Goal: Transaction & Acquisition: Purchase product/service

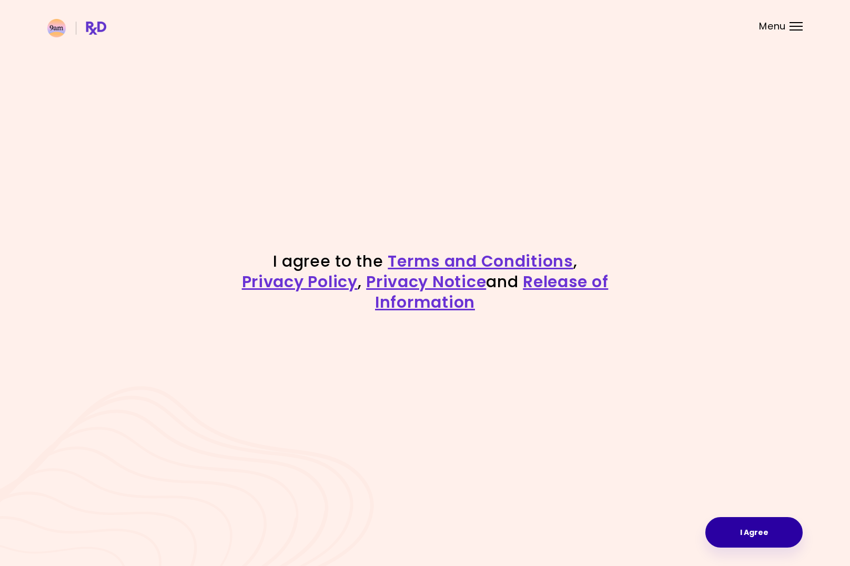
click at [736, 526] on button "I Agree" at bounding box center [754, 532] width 97 height 31
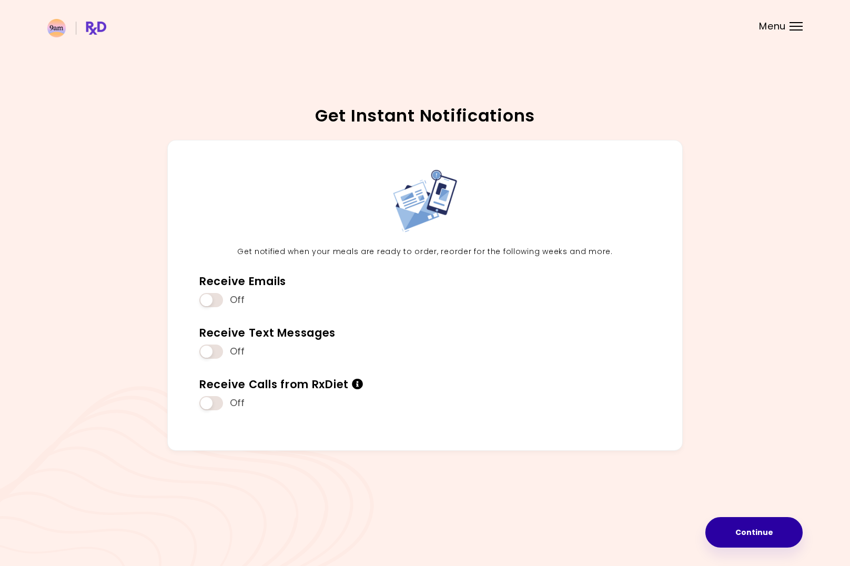
click at [754, 538] on button "Continue" at bounding box center [754, 532] width 97 height 31
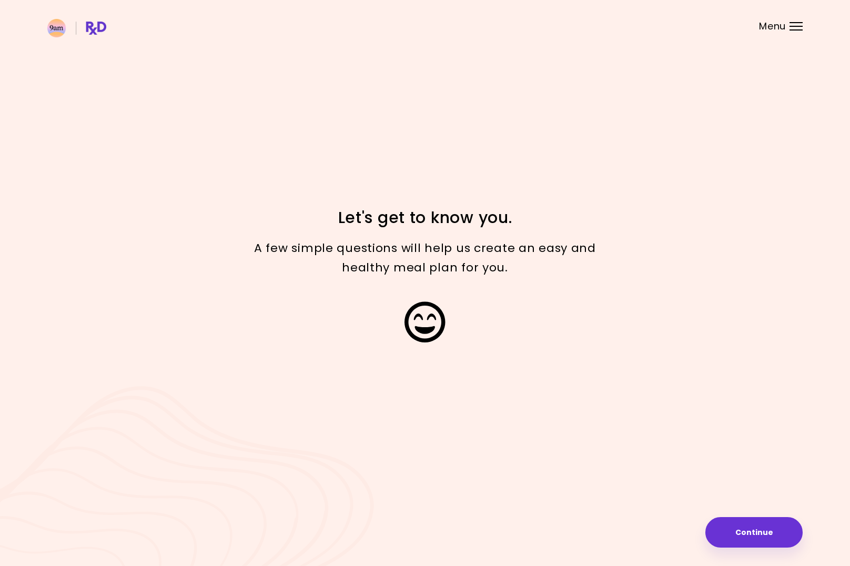
click at [754, 538] on button "Continue" at bounding box center [754, 532] width 97 height 31
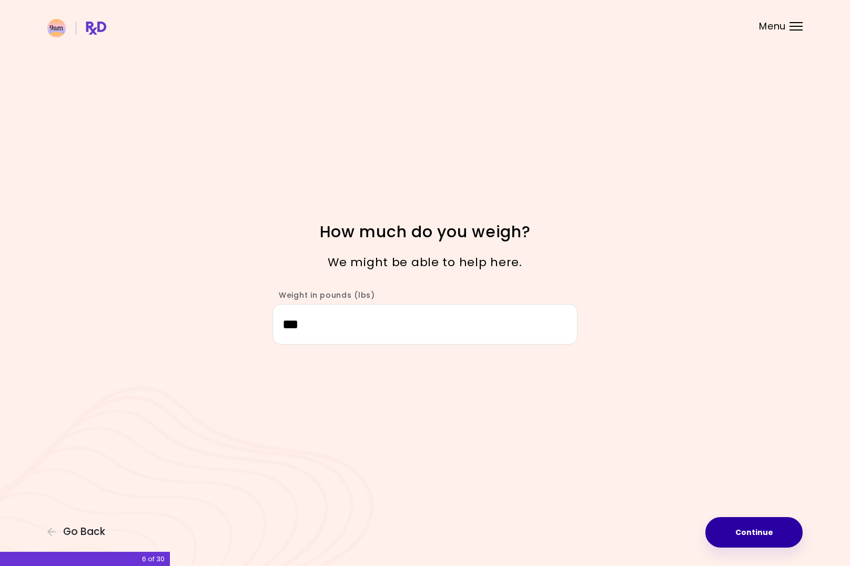
click at [729, 524] on button "Continue" at bounding box center [754, 532] width 97 height 31
select select "****"
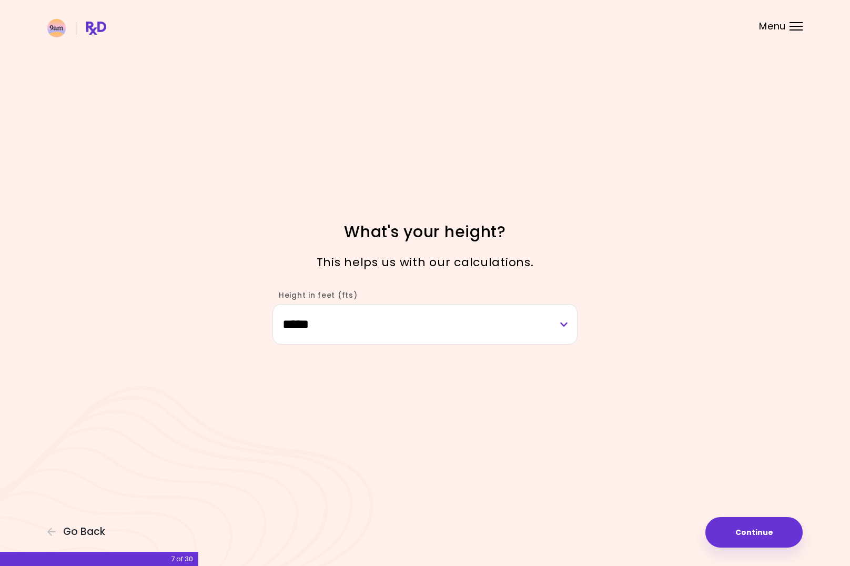
click at [746, 539] on button "Continue" at bounding box center [754, 532] width 97 height 31
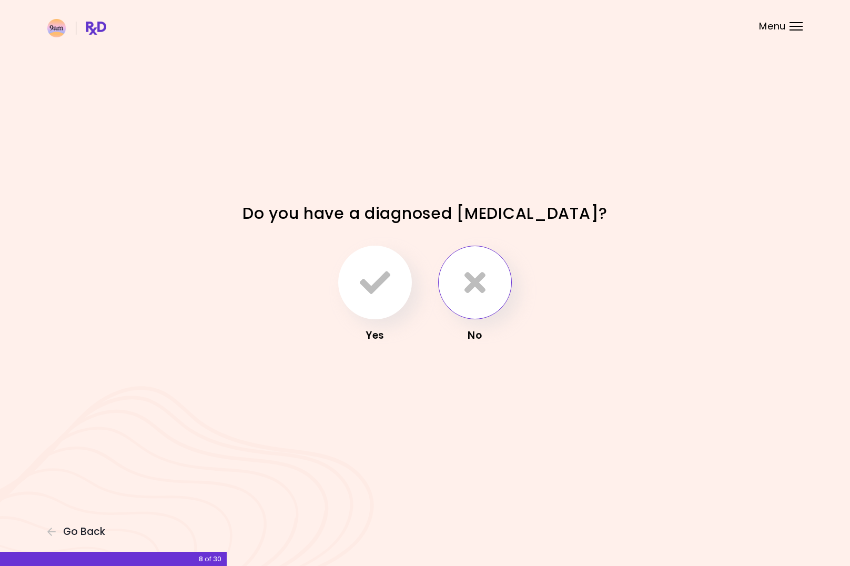
click at [476, 290] on icon "button" at bounding box center [475, 282] width 21 height 31
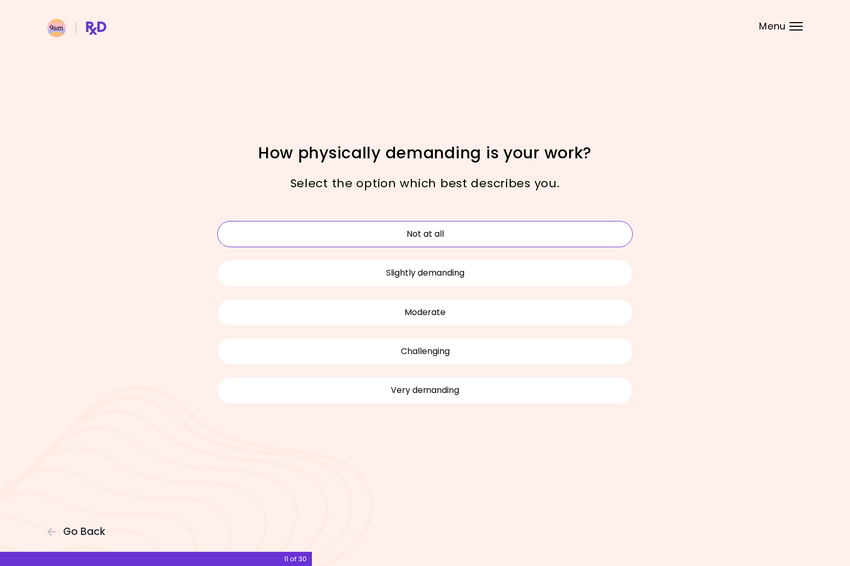
click at [447, 233] on button "Not at all" at bounding box center [425, 234] width 416 height 26
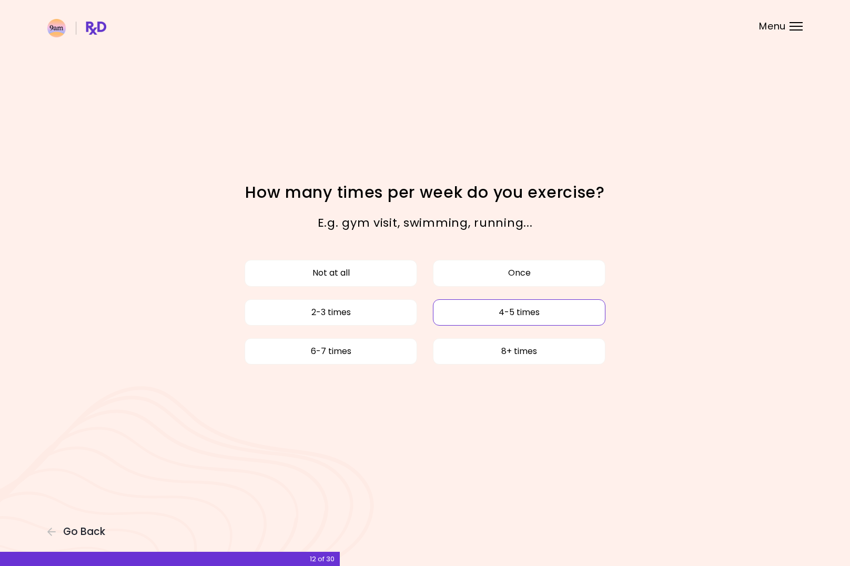
click at [492, 314] on button "4-5 times" at bounding box center [519, 312] width 173 height 26
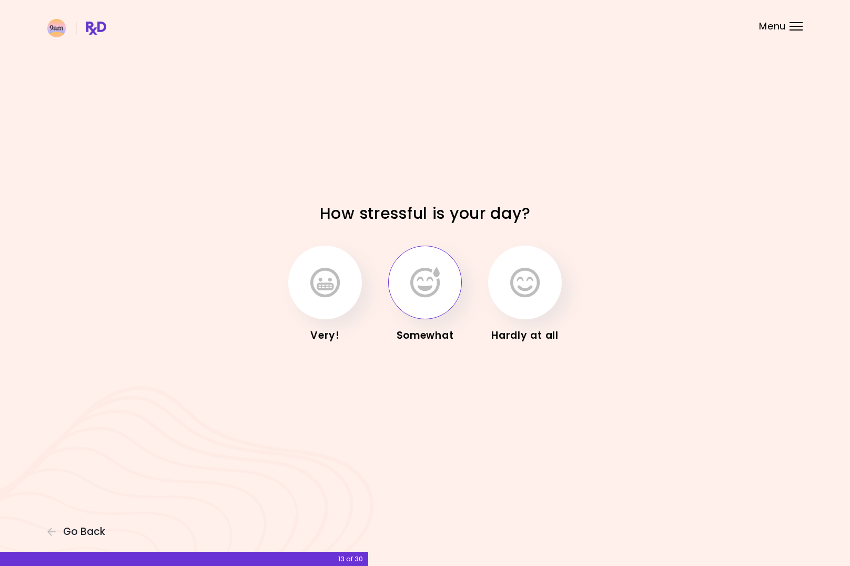
click at [439, 297] on icon "button" at bounding box center [424, 282] width 29 height 31
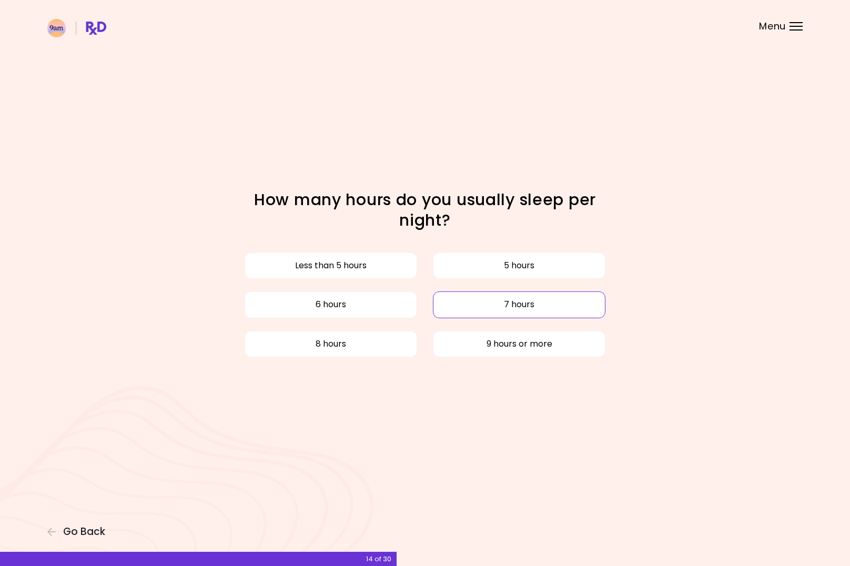
drag, startPoint x: 325, startPoint y: 341, endPoint x: 451, endPoint y: 298, distance: 133.3
click at [451, 298] on div "Less than 5 hours 5 hours 6 hours 7 hours 8 hours 9 hours or more" at bounding box center [424, 304] width 431 height 117
click at [327, 346] on button "8 hours" at bounding box center [331, 344] width 173 height 26
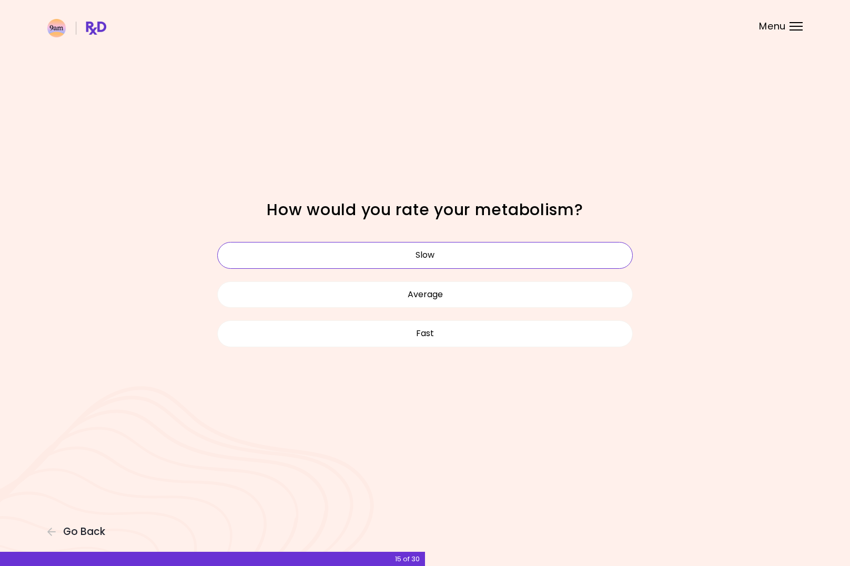
click at [405, 256] on button "Slow" at bounding box center [425, 255] width 416 height 26
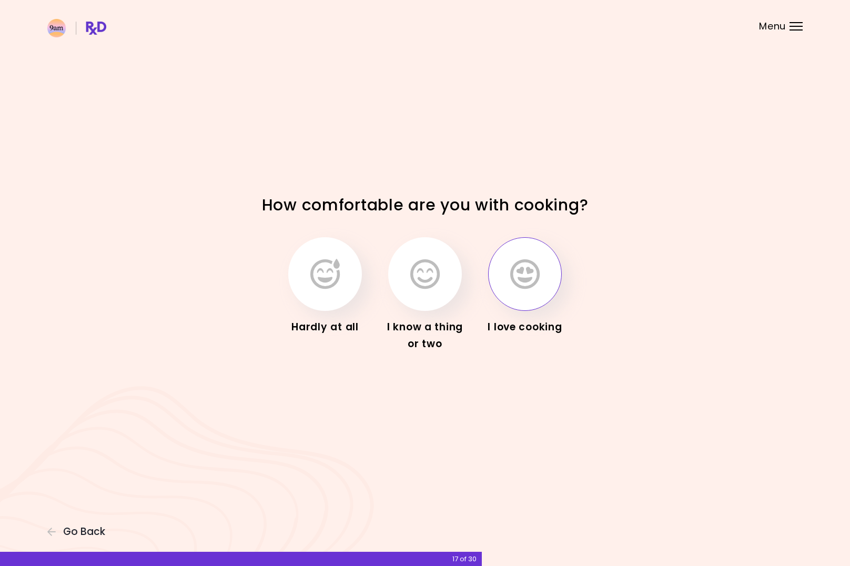
click at [526, 267] on icon "button" at bounding box center [524, 274] width 29 height 31
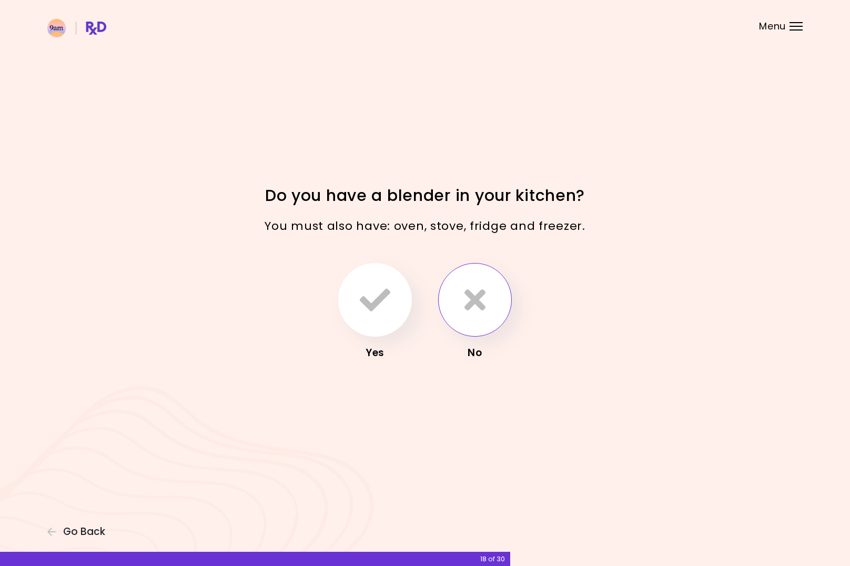
click at [459, 304] on button "button" at bounding box center [475, 300] width 74 height 74
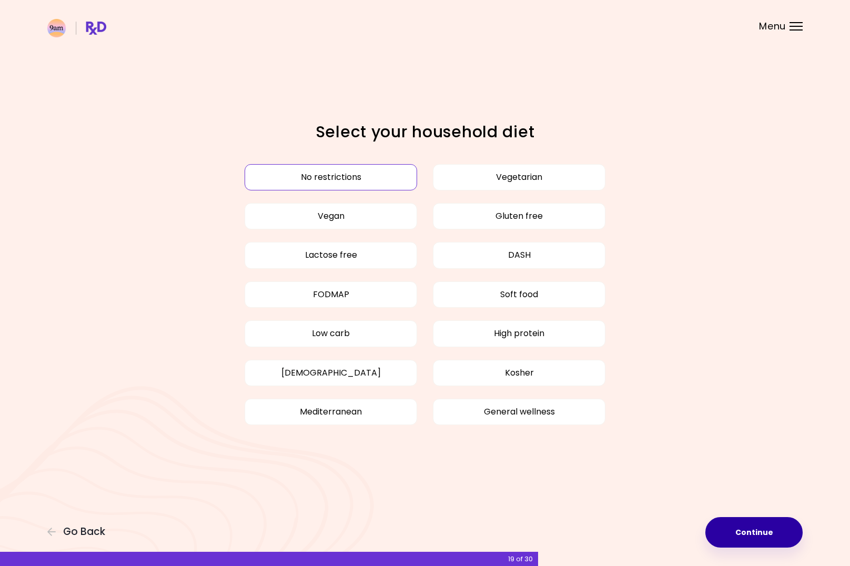
click at [746, 534] on button "Continue" at bounding box center [754, 532] width 97 height 31
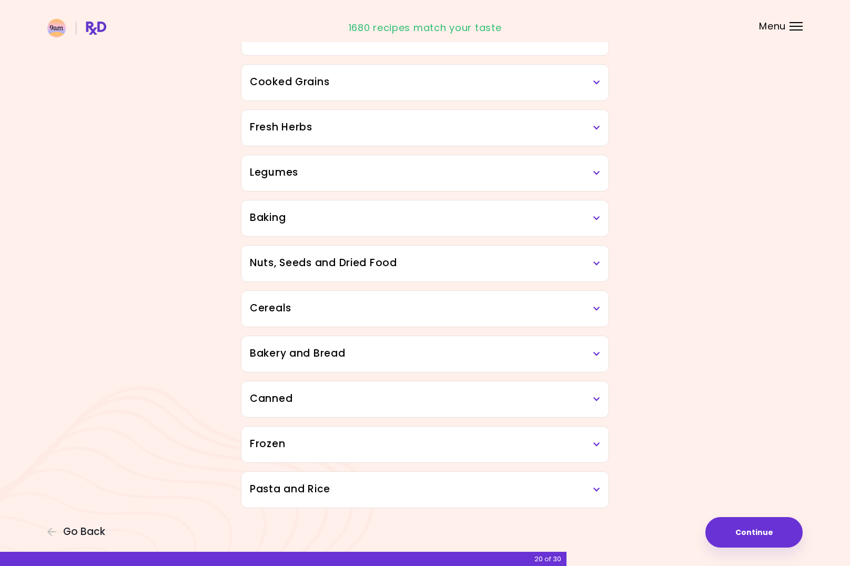
scroll to position [362, 0]
click at [601, 447] on div "Frozen" at bounding box center [425, 445] width 367 height 36
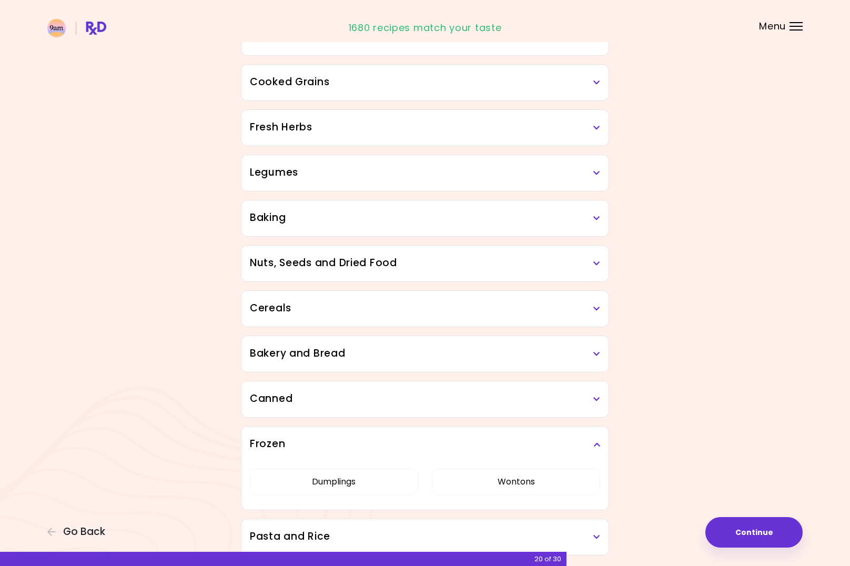
click at [601, 447] on div "Frozen" at bounding box center [425, 445] width 367 height 36
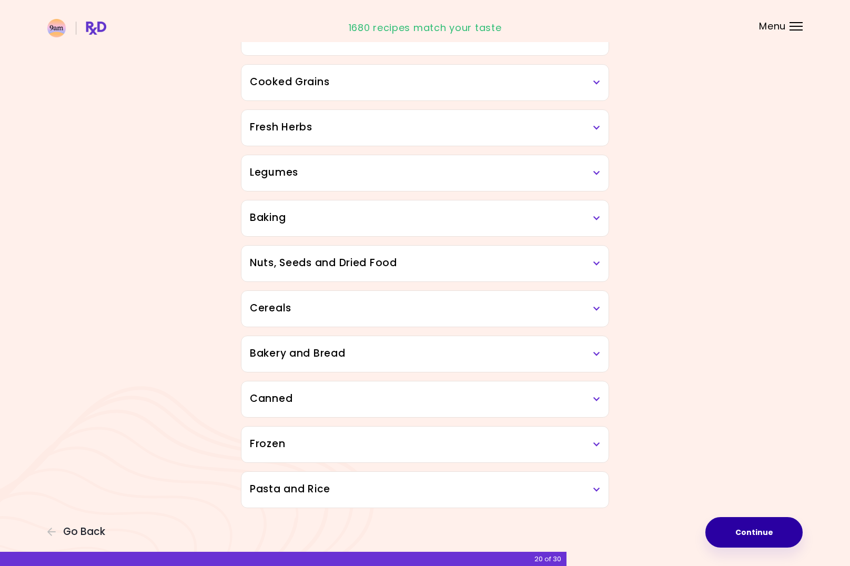
click at [747, 531] on button "Continue" at bounding box center [754, 532] width 97 height 31
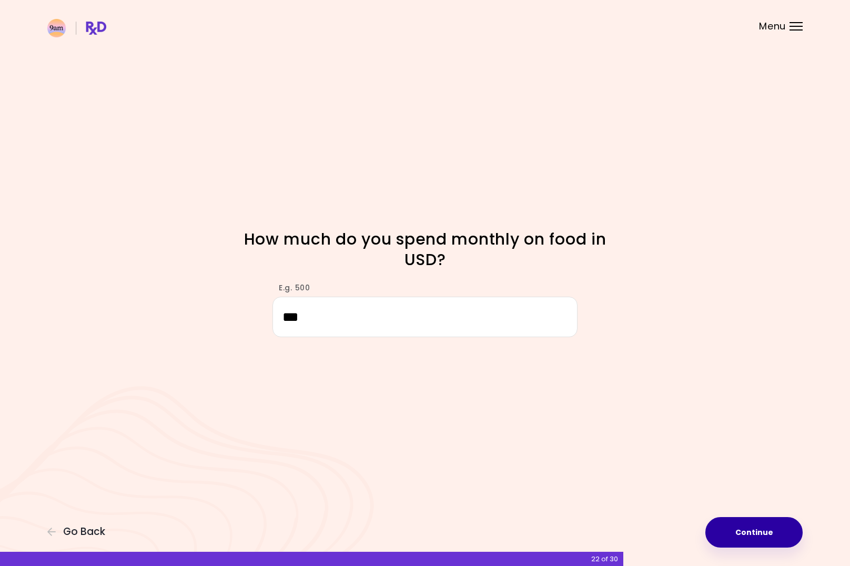
type input "***"
click at [737, 534] on button "Continue" at bounding box center [754, 532] width 97 height 31
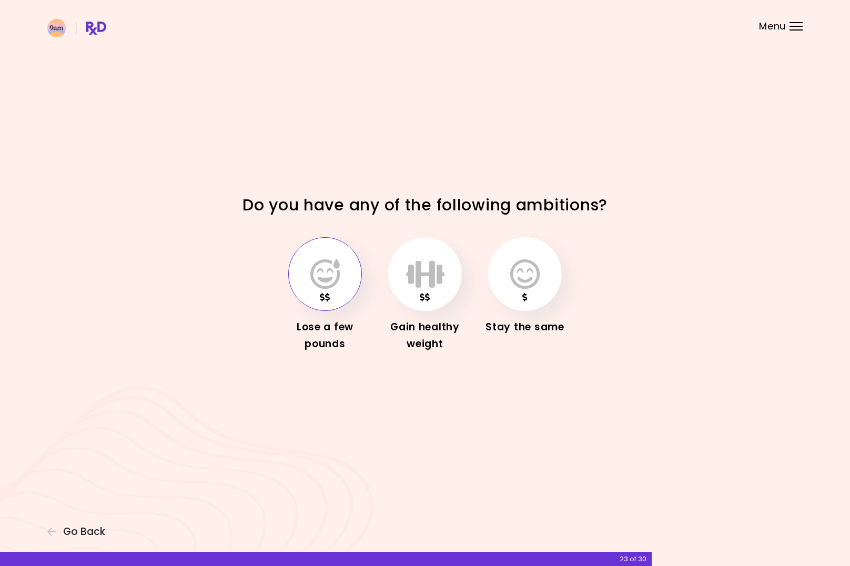
click at [315, 286] on icon "button" at bounding box center [324, 274] width 29 height 31
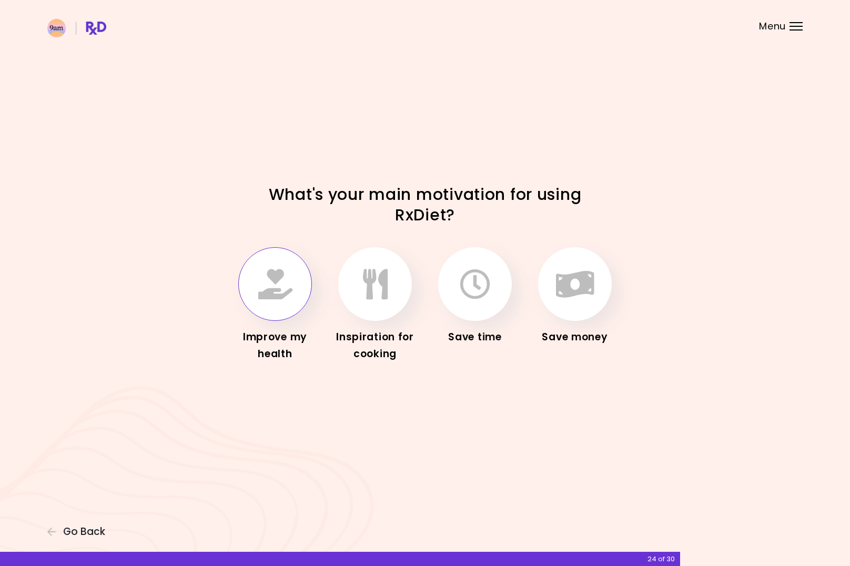
click at [279, 296] on icon "button" at bounding box center [275, 284] width 34 height 31
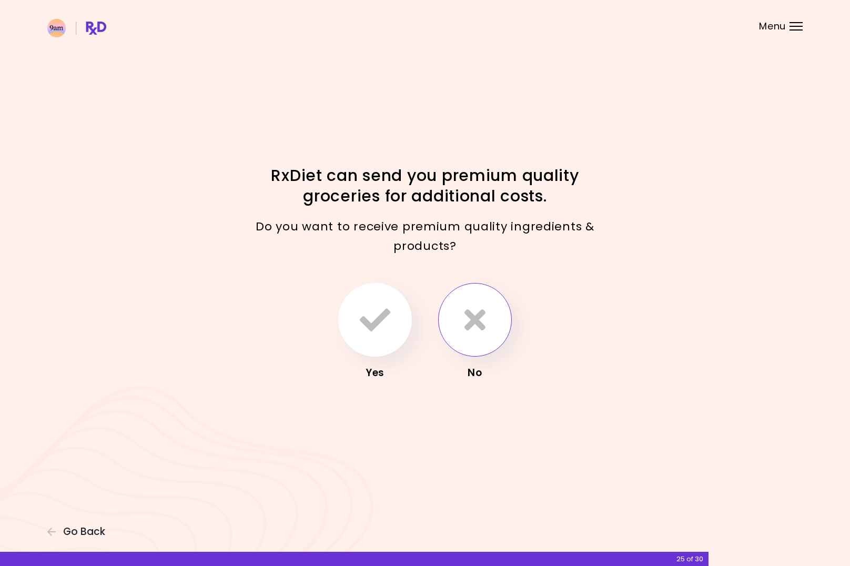
click at [477, 344] on button "button" at bounding box center [475, 320] width 74 height 74
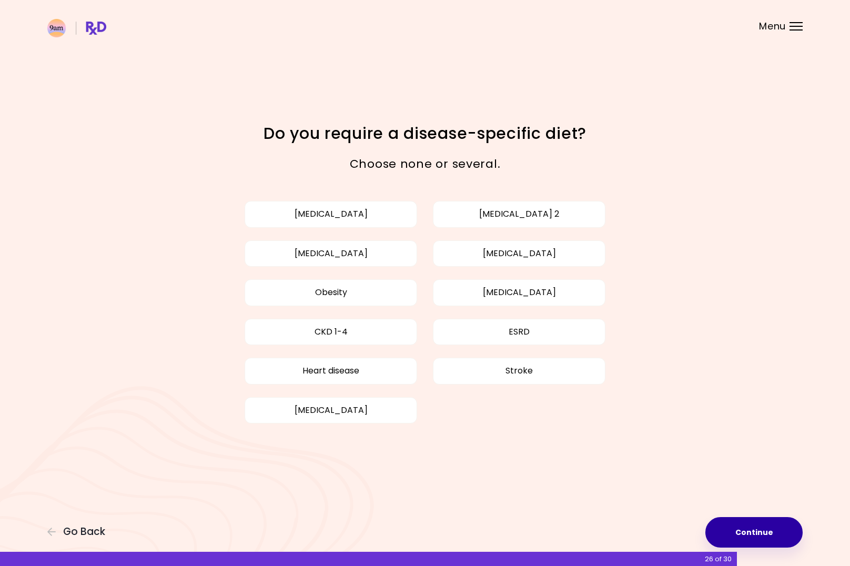
click at [737, 528] on button "Continue" at bounding box center [754, 532] width 97 height 31
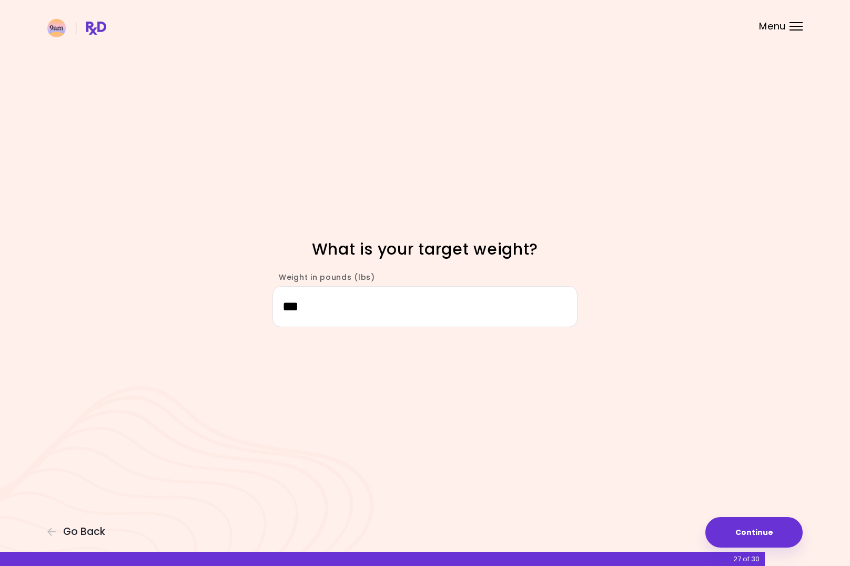
drag, startPoint x: 316, startPoint y: 305, endPoint x: 254, endPoint y: 299, distance: 62.4
click at [254, 299] on div "Weight in pounds (lbs) ***" at bounding box center [425, 294] width 505 height 65
type input "***"
click at [744, 520] on button "Continue" at bounding box center [754, 532] width 97 height 31
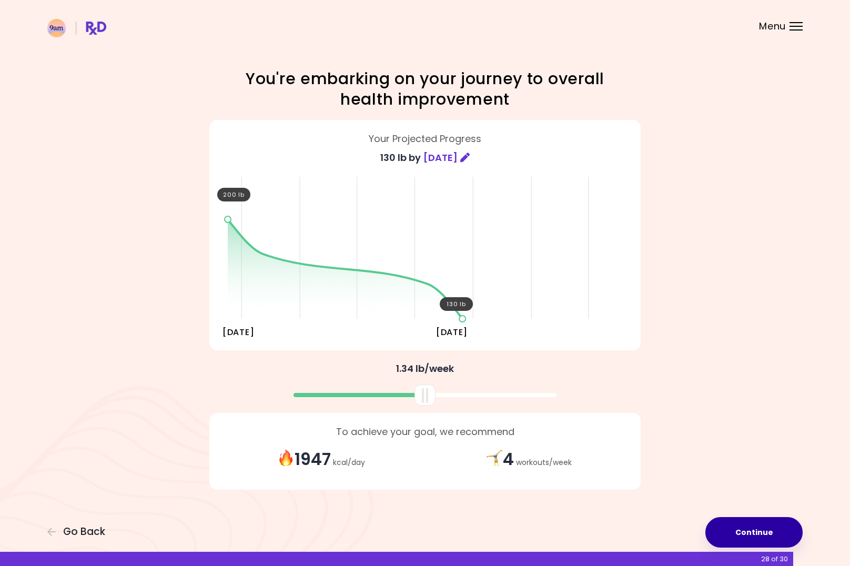
click at [741, 536] on button "Continue" at bounding box center [754, 532] width 97 height 31
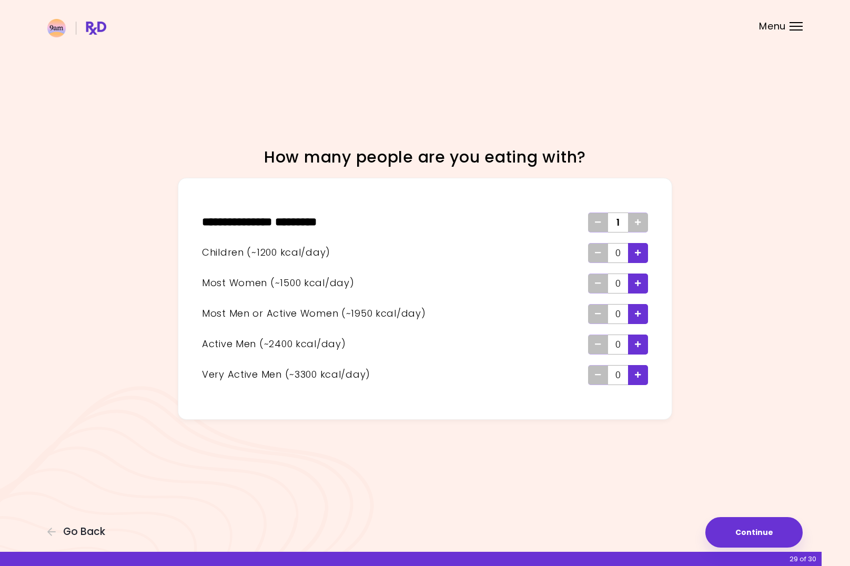
click at [631, 250] on div "Add - Child" at bounding box center [638, 253] width 20 height 20
click at [638, 310] on icon "Add - Man or Active Woman" at bounding box center [638, 313] width 6 height 7
click at [730, 526] on button "Continue" at bounding box center [754, 532] width 97 height 31
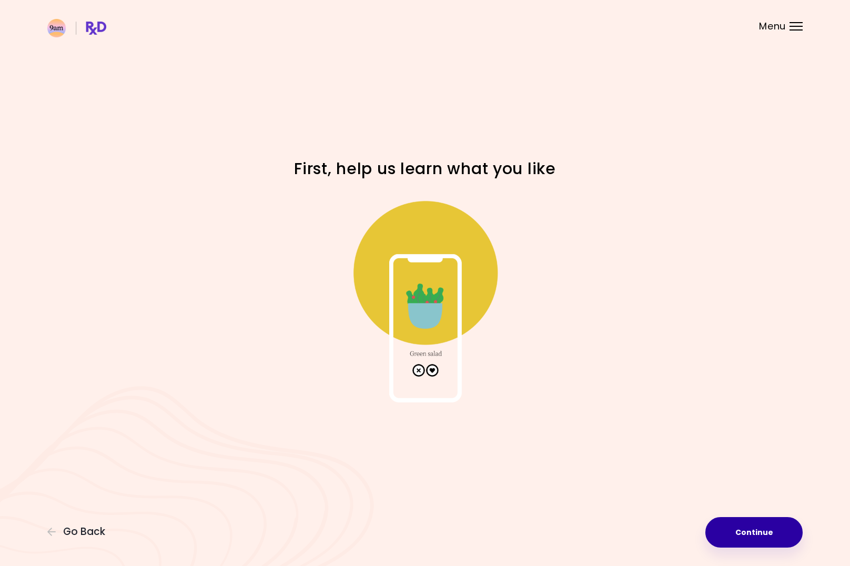
click at [730, 526] on button "Continue" at bounding box center [754, 532] width 97 height 31
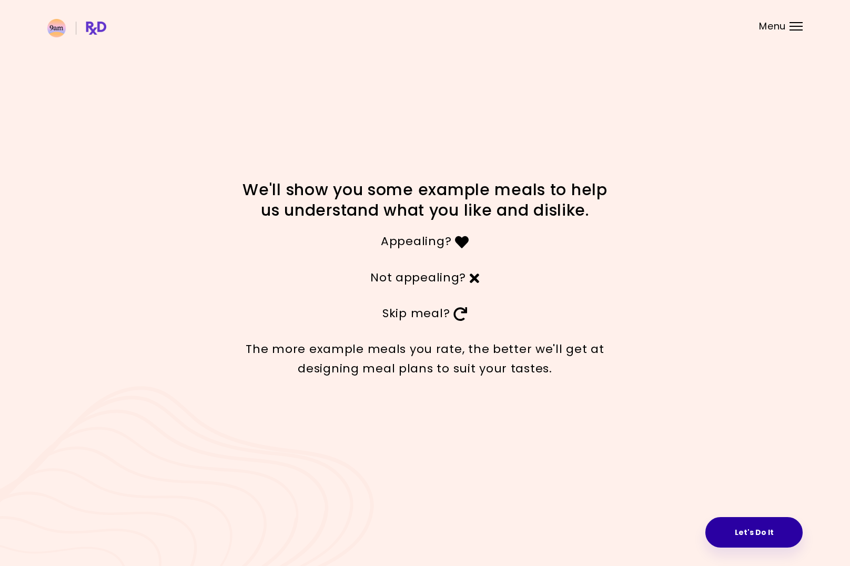
click at [753, 525] on button "Let's Do It" at bounding box center [754, 532] width 97 height 31
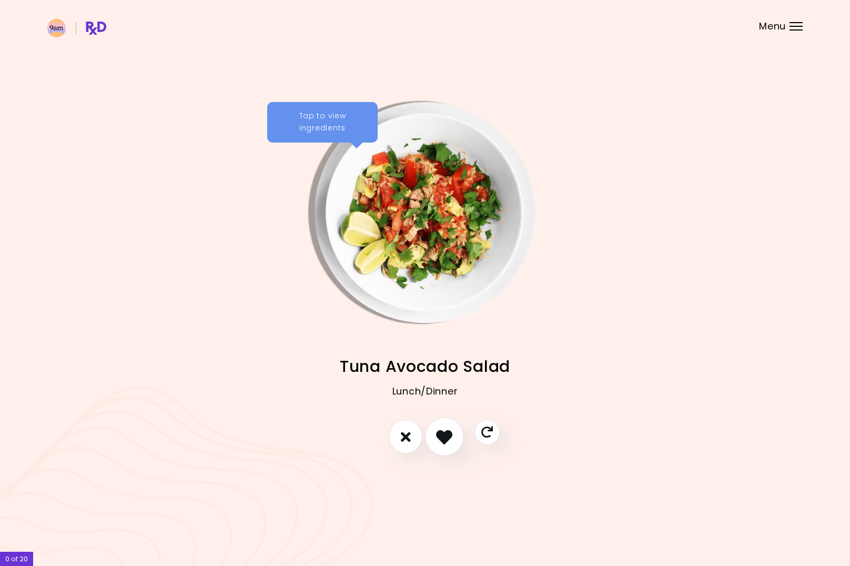
click at [449, 436] on icon "I like this recipe" at bounding box center [444, 437] width 16 height 16
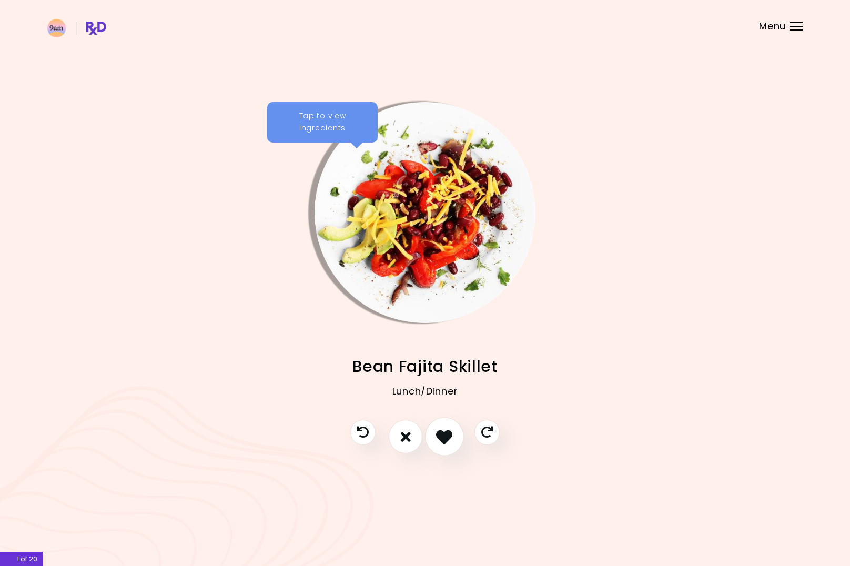
click at [449, 436] on icon "I like this recipe" at bounding box center [444, 437] width 16 height 16
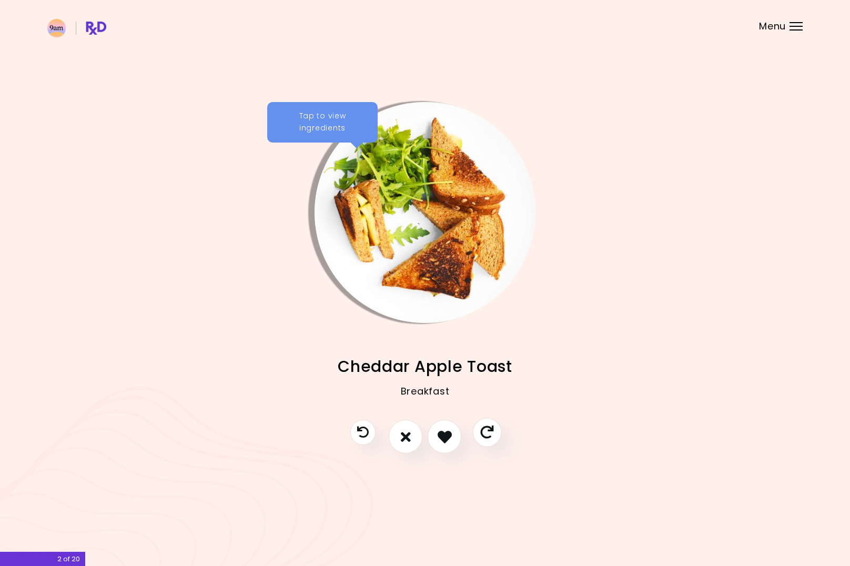
click at [487, 437] on icon "Skip" at bounding box center [486, 432] width 13 height 13
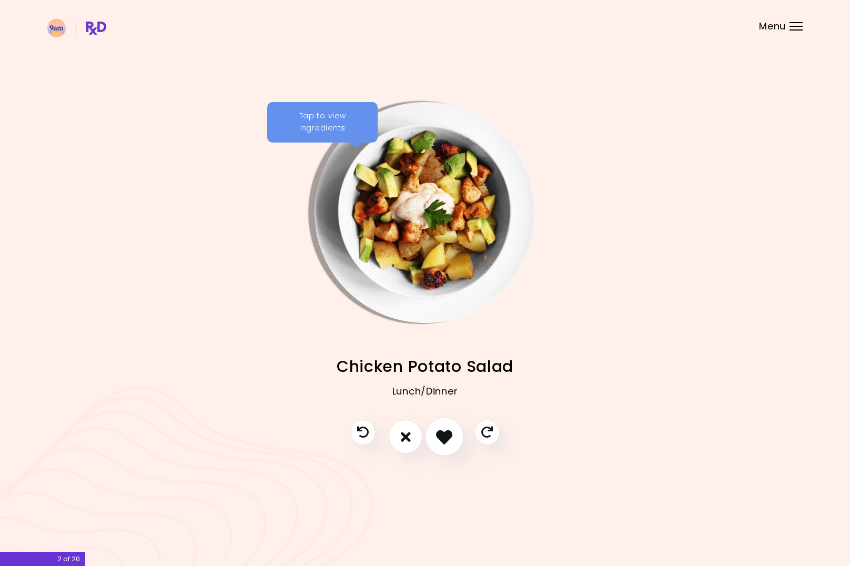
click at [452, 437] on icon "I like this recipe" at bounding box center [444, 437] width 16 height 16
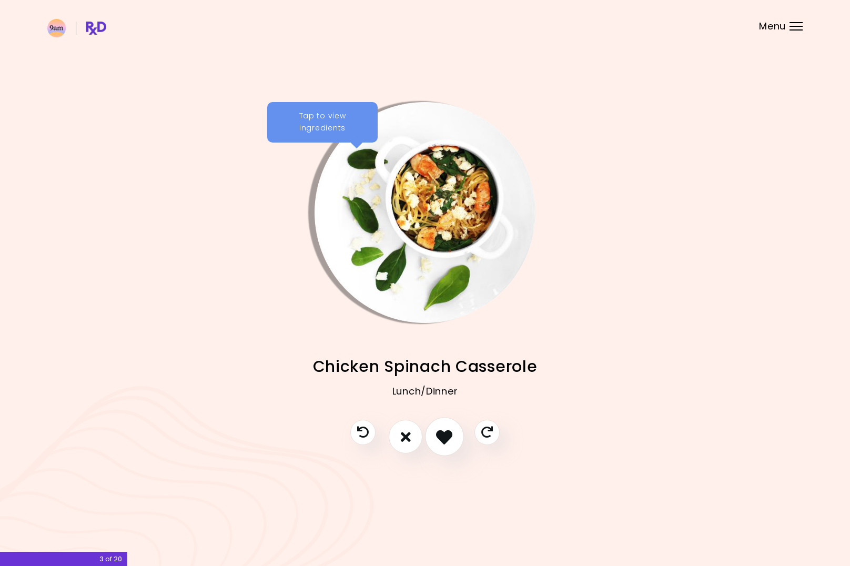
click at [449, 437] on icon "I like this recipe" at bounding box center [444, 437] width 16 height 16
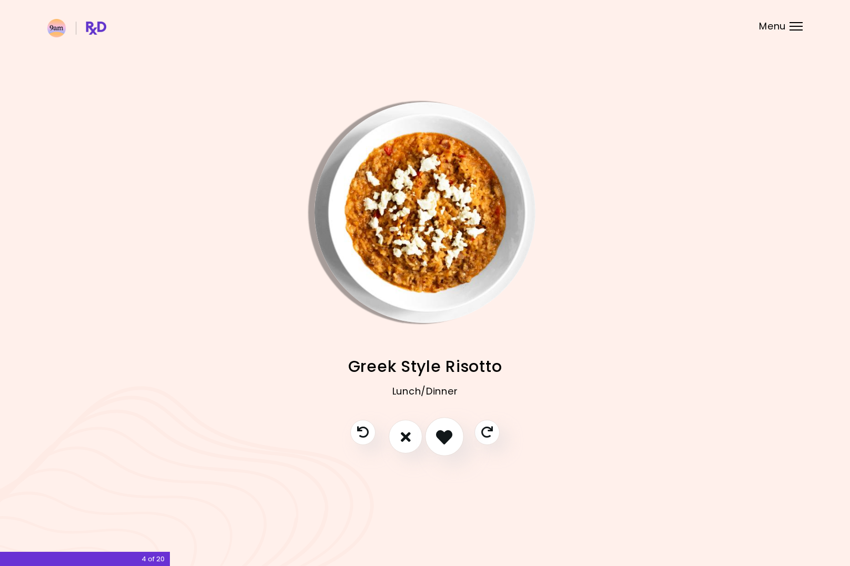
click at [449, 437] on icon "I like this recipe" at bounding box center [444, 437] width 16 height 16
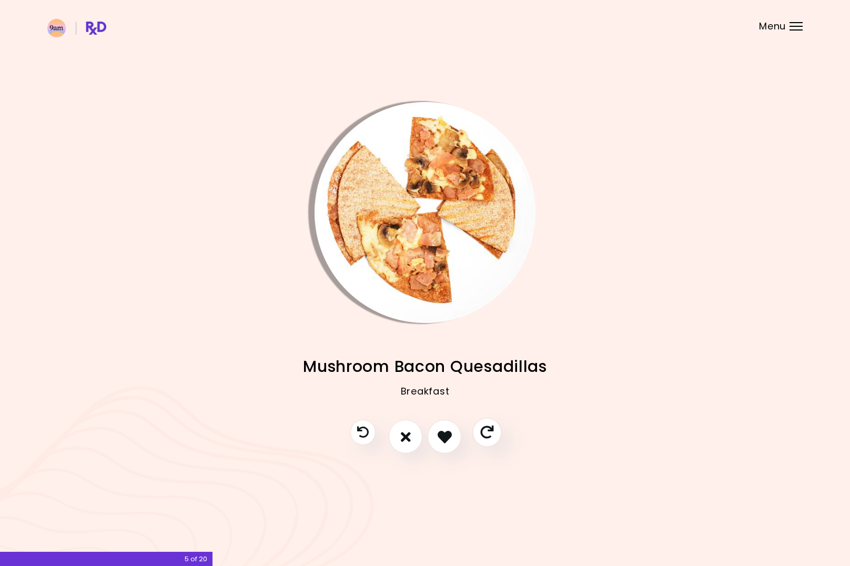
click at [485, 436] on icon "Skip" at bounding box center [486, 432] width 13 height 13
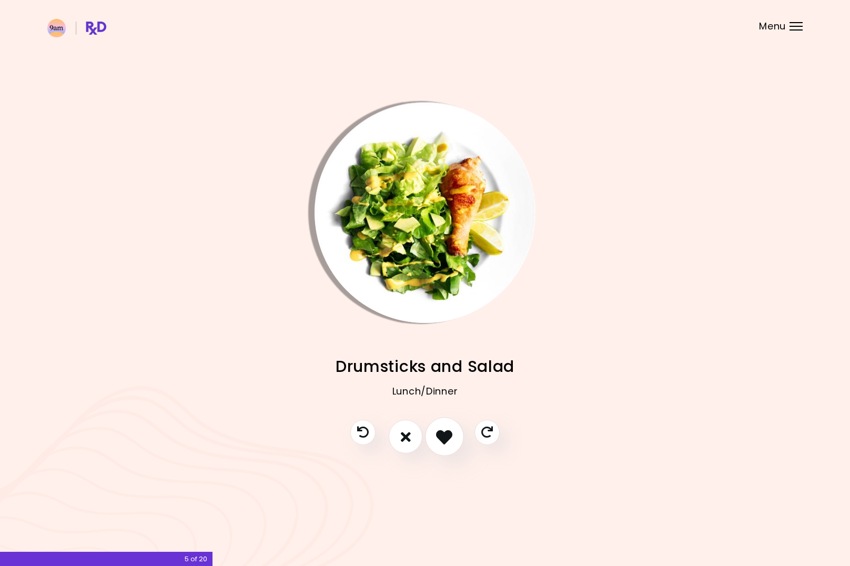
click at [451, 436] on icon "I like this recipe" at bounding box center [444, 437] width 16 height 16
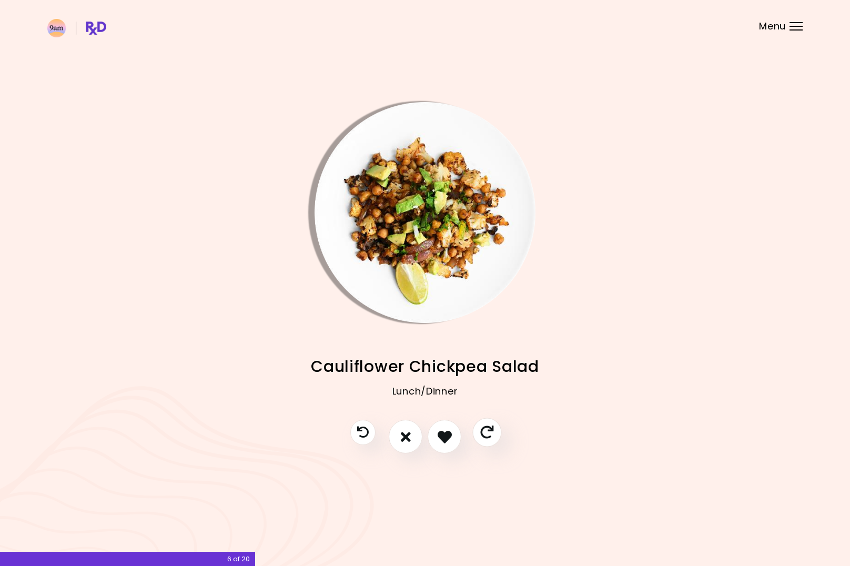
click at [489, 437] on icon "Skip" at bounding box center [486, 432] width 13 height 13
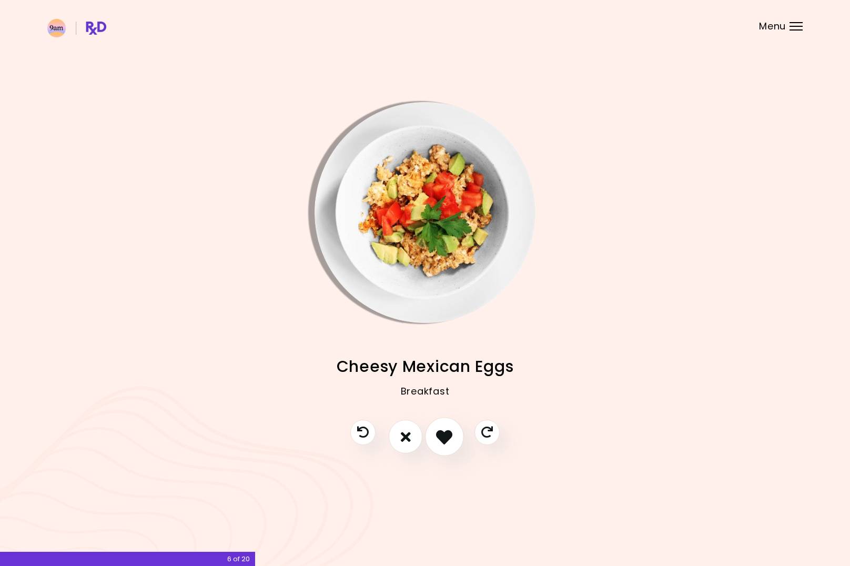
click at [447, 437] on icon "I like this recipe" at bounding box center [444, 437] width 16 height 16
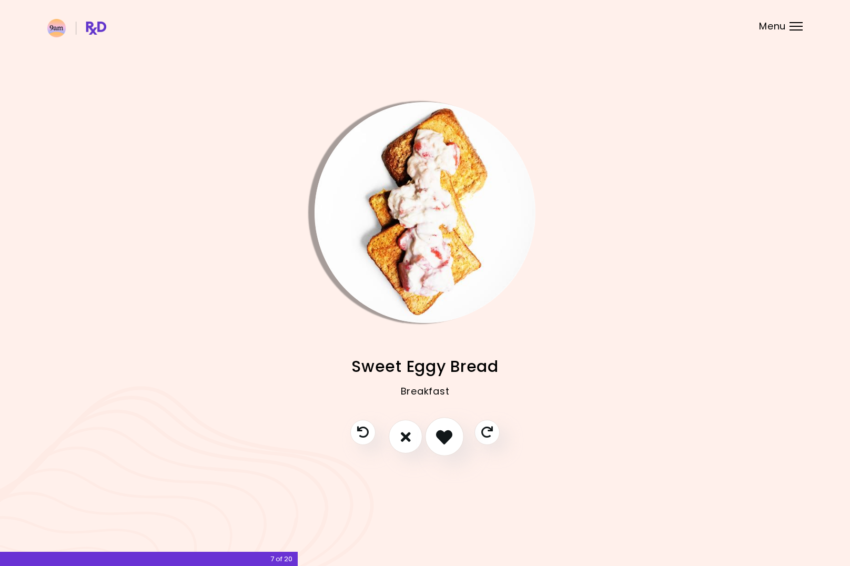
click at [447, 437] on icon "I like this recipe" at bounding box center [444, 437] width 16 height 16
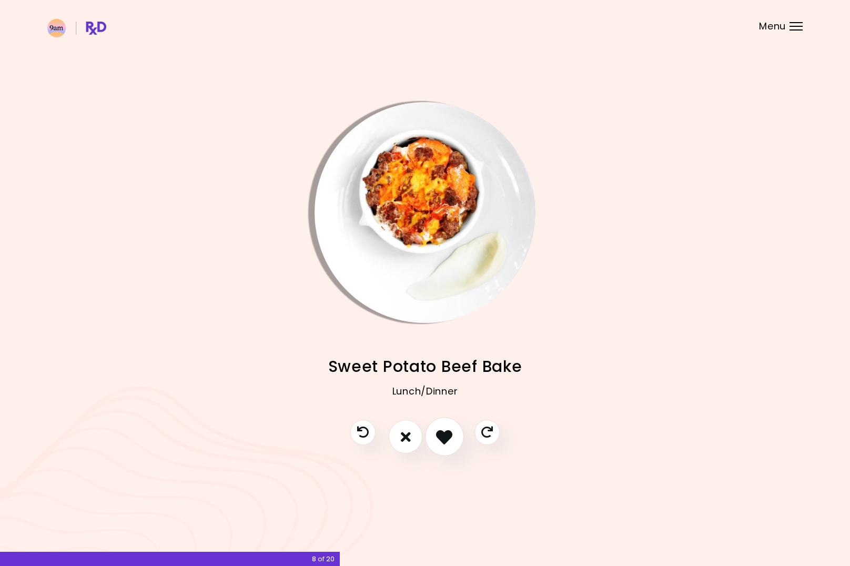
click at [447, 437] on icon "I like this recipe" at bounding box center [444, 437] width 16 height 16
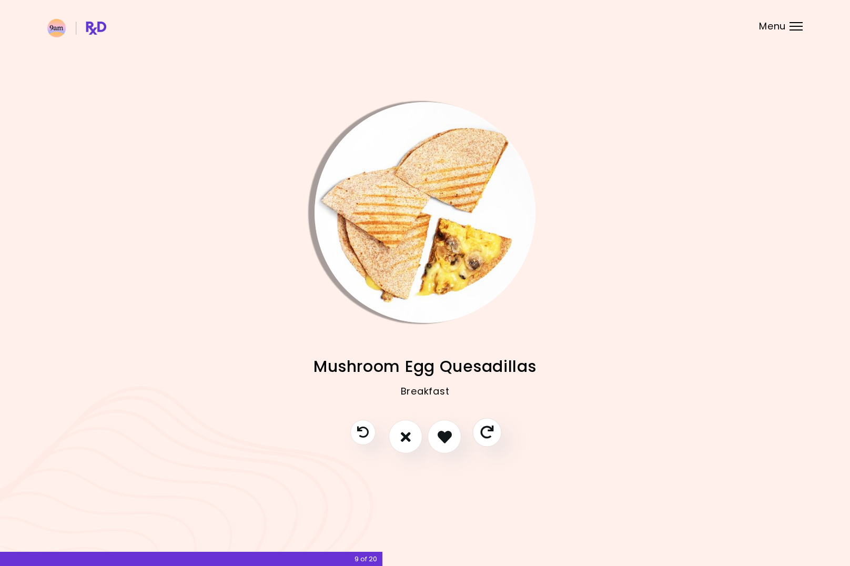
click at [482, 438] on icon "Skip" at bounding box center [486, 432] width 13 height 13
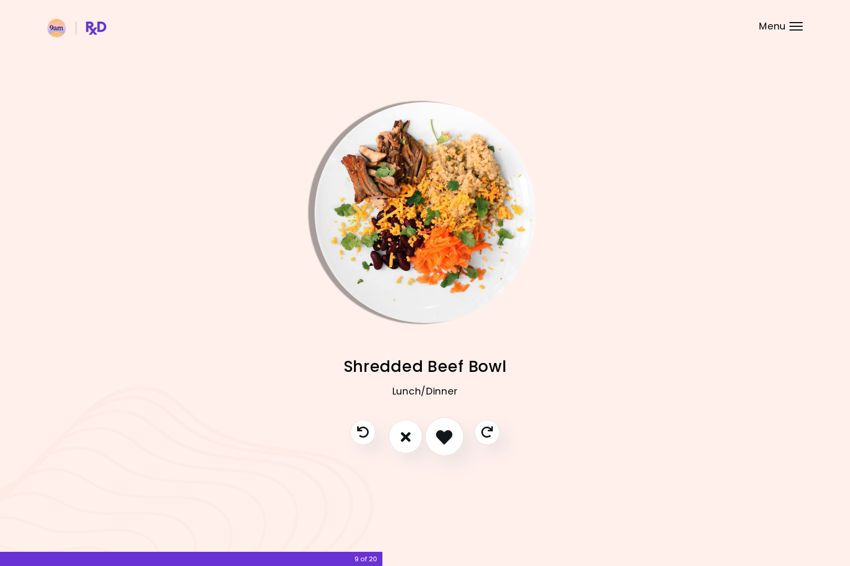
click at [448, 437] on icon "I like this recipe" at bounding box center [444, 437] width 16 height 16
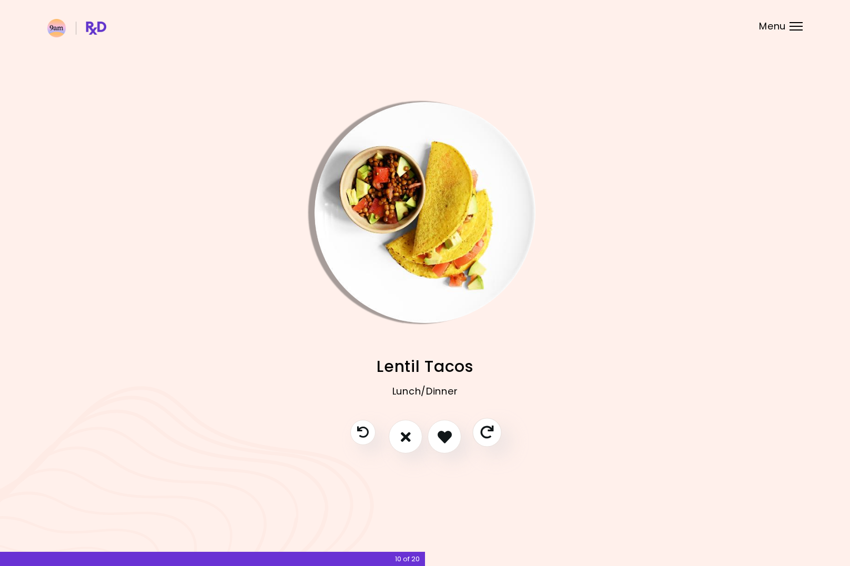
click at [487, 435] on icon "Skip" at bounding box center [486, 432] width 13 height 13
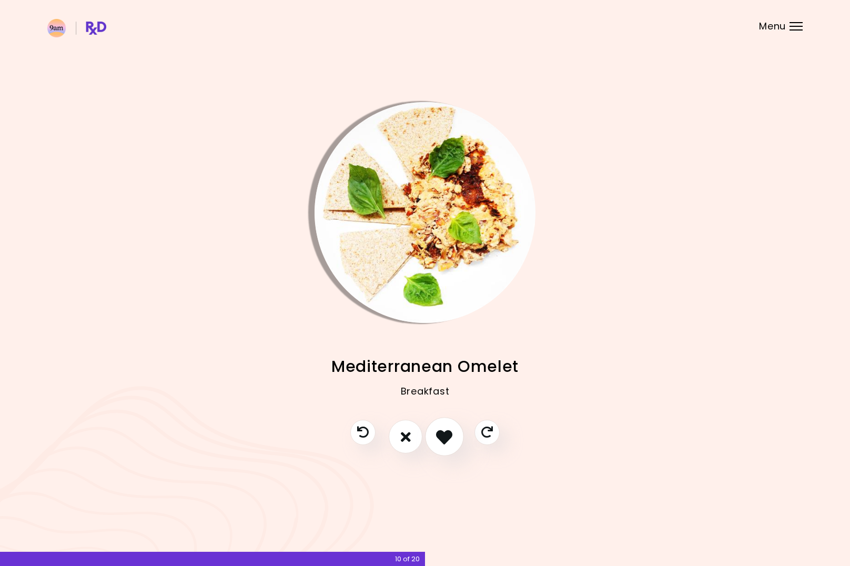
click at [447, 435] on icon "I like this recipe" at bounding box center [444, 437] width 16 height 16
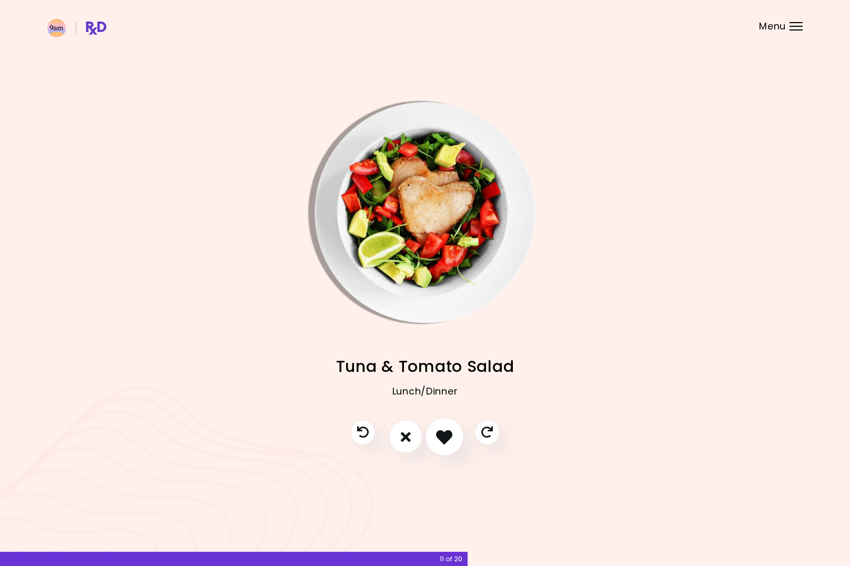
click at [447, 437] on icon "I like this recipe" at bounding box center [444, 437] width 16 height 16
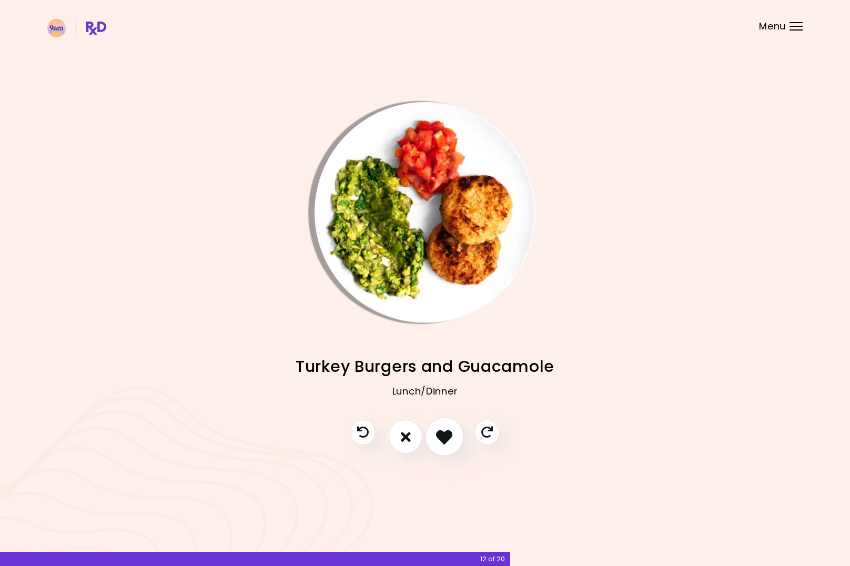
click at [447, 437] on icon "I like this recipe" at bounding box center [444, 437] width 16 height 16
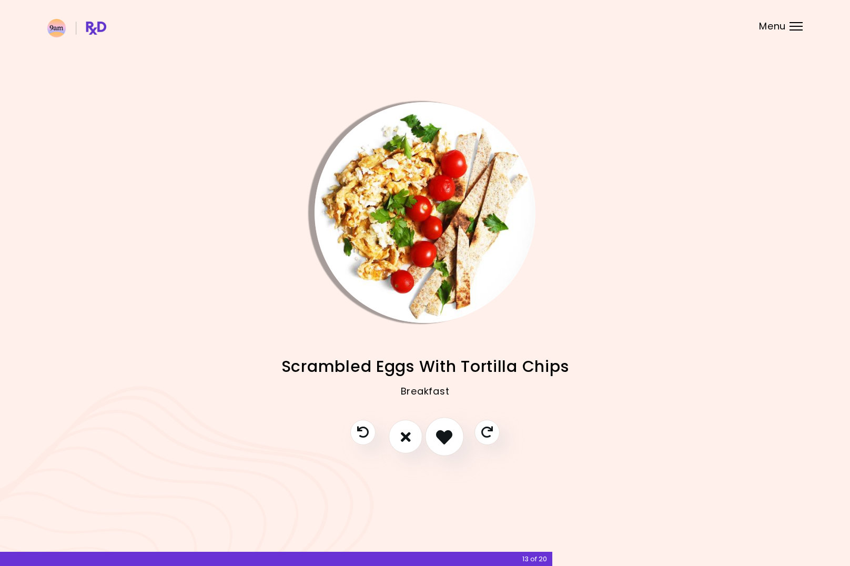
click at [447, 437] on icon "I like this recipe" at bounding box center [444, 437] width 16 height 16
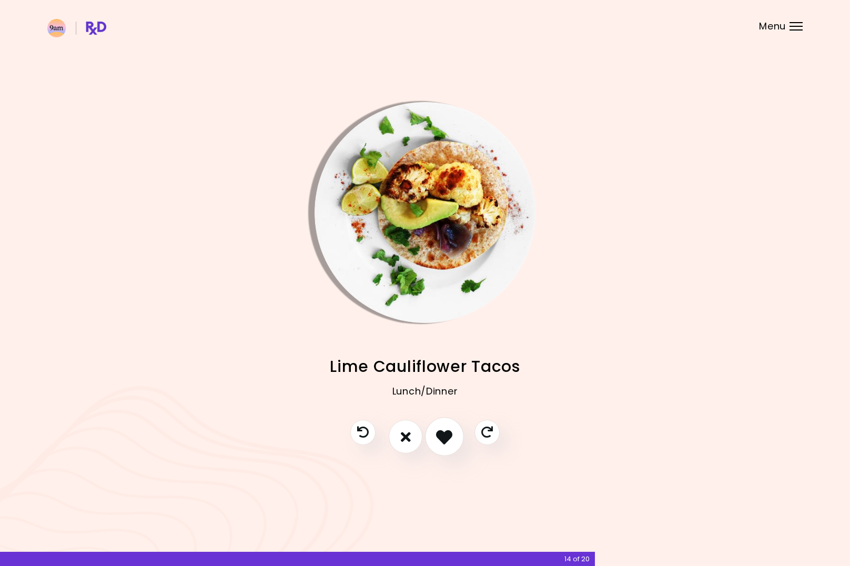
click at [447, 437] on icon "I like this recipe" at bounding box center [444, 437] width 16 height 16
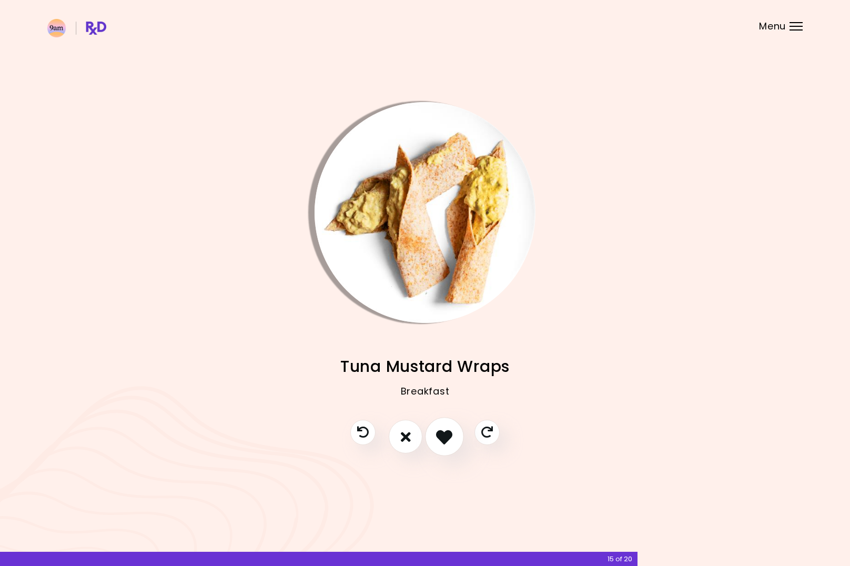
click at [447, 437] on icon "I like this recipe" at bounding box center [444, 437] width 16 height 16
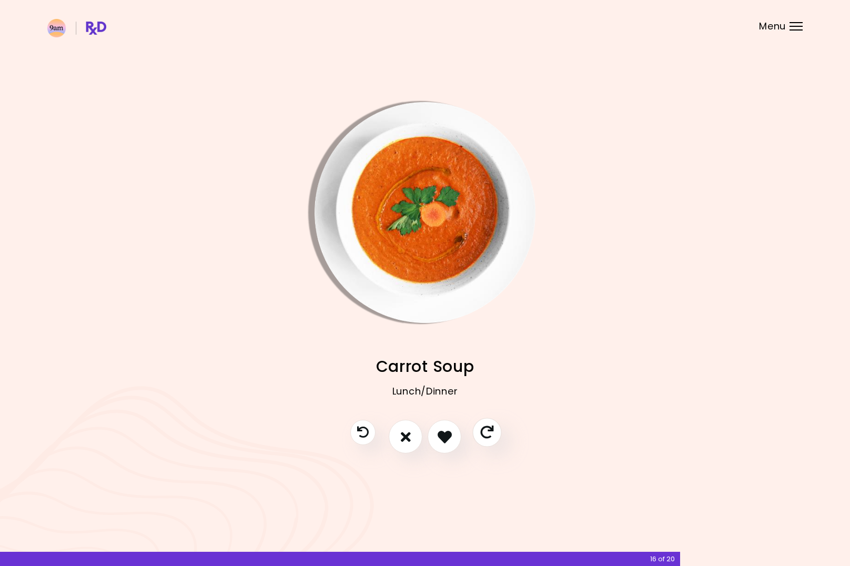
drag, startPoint x: 447, startPoint y: 437, endPoint x: 485, endPoint y: 436, distance: 37.4
click at [489, 436] on div at bounding box center [425, 442] width 170 height 44
click at [487, 435] on icon "Skip" at bounding box center [486, 432] width 13 height 13
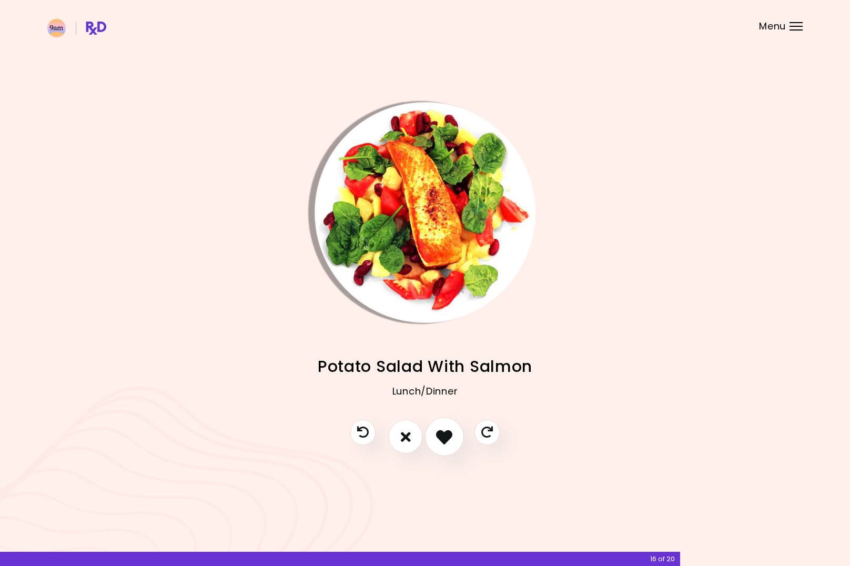
click at [441, 434] on icon "I like this recipe" at bounding box center [444, 437] width 16 height 16
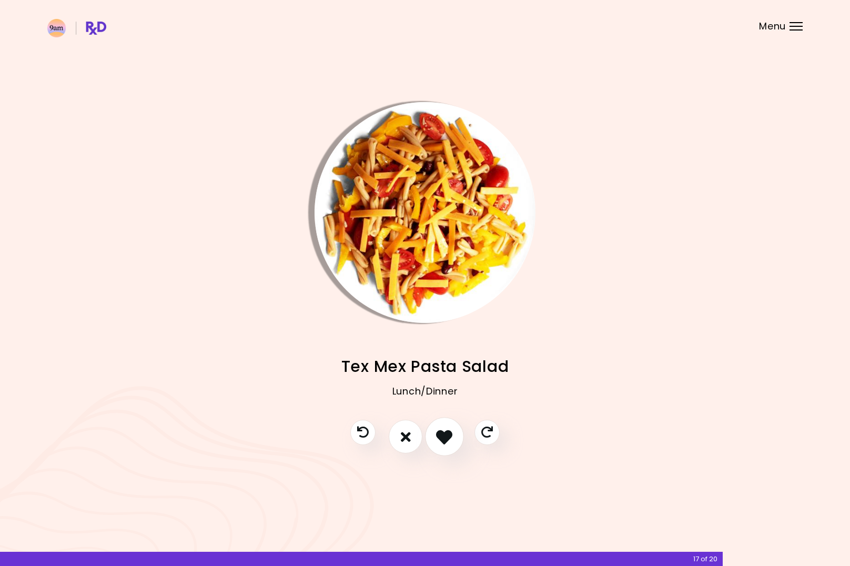
click at [441, 434] on icon "I like this recipe" at bounding box center [444, 437] width 16 height 16
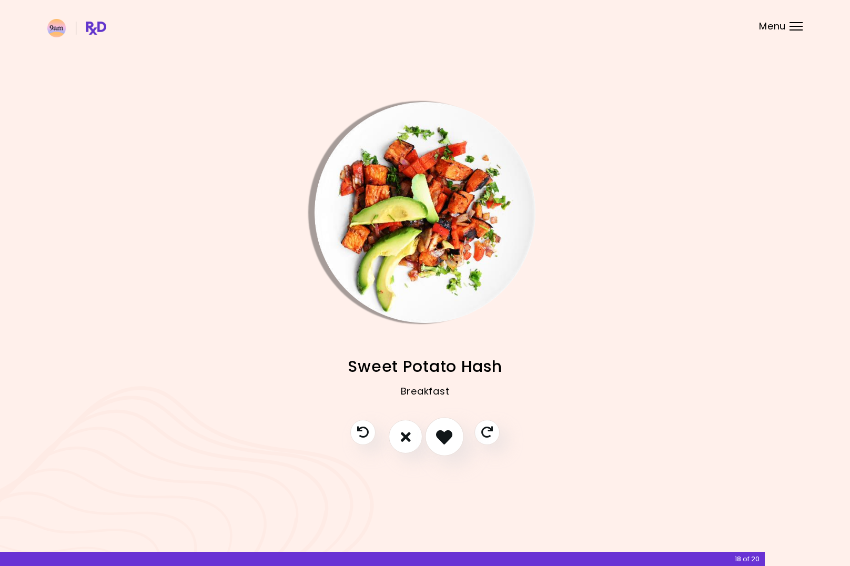
click at [441, 434] on icon "I like this recipe" at bounding box center [444, 437] width 16 height 16
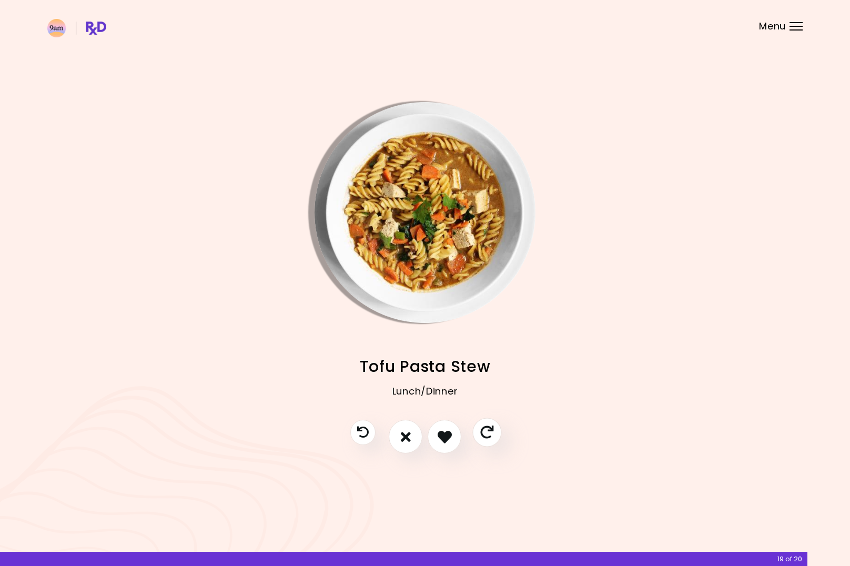
click at [486, 434] on icon "Skip" at bounding box center [486, 432] width 13 height 13
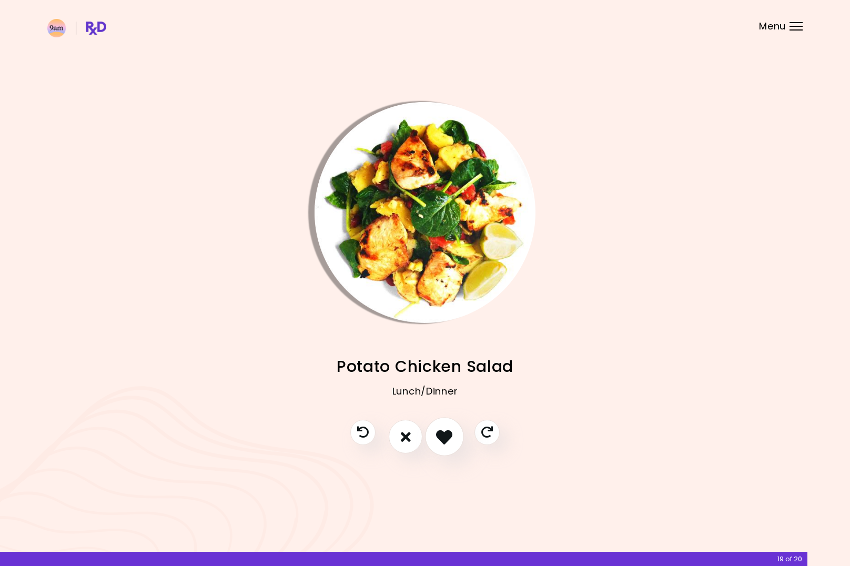
click at [448, 435] on icon "I like this recipe" at bounding box center [444, 437] width 16 height 16
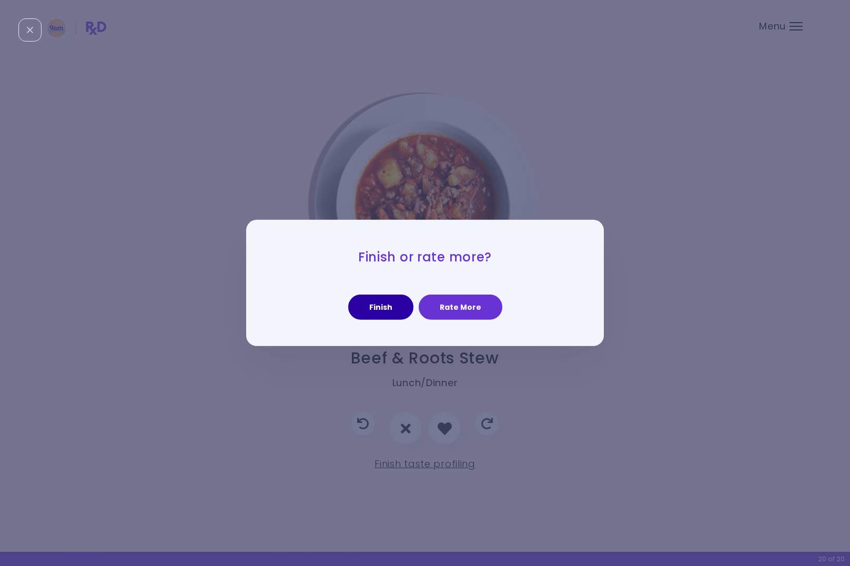
click at [377, 304] on button "Finish" at bounding box center [380, 307] width 65 height 25
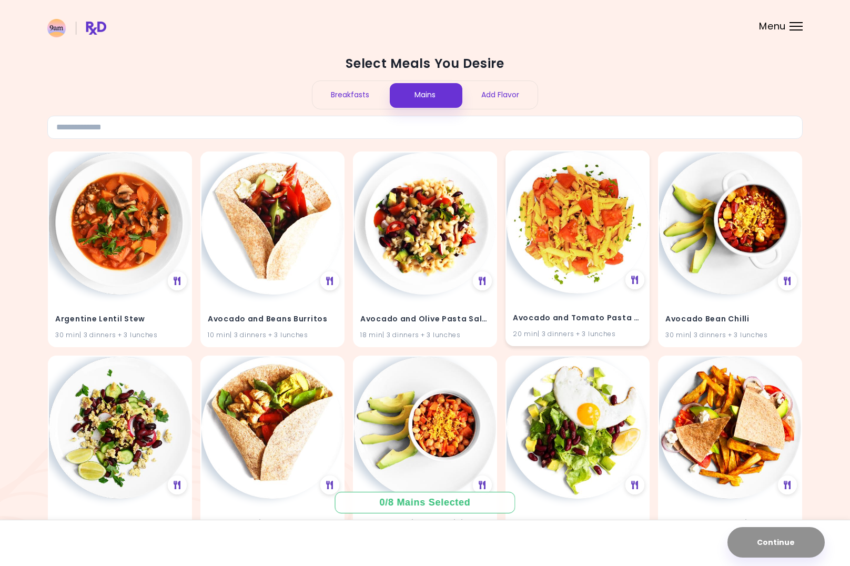
click at [596, 234] on img at bounding box center [578, 223] width 142 height 142
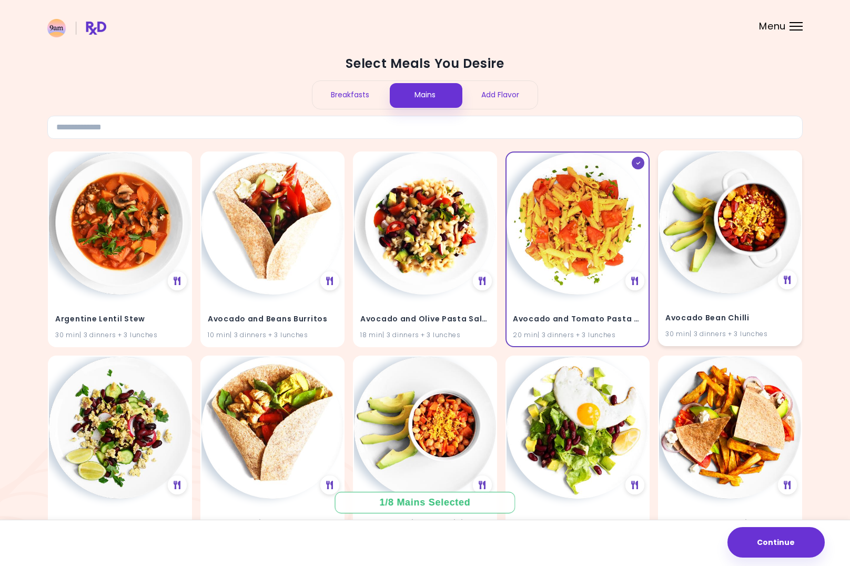
click at [745, 234] on img at bounding box center [730, 223] width 142 height 142
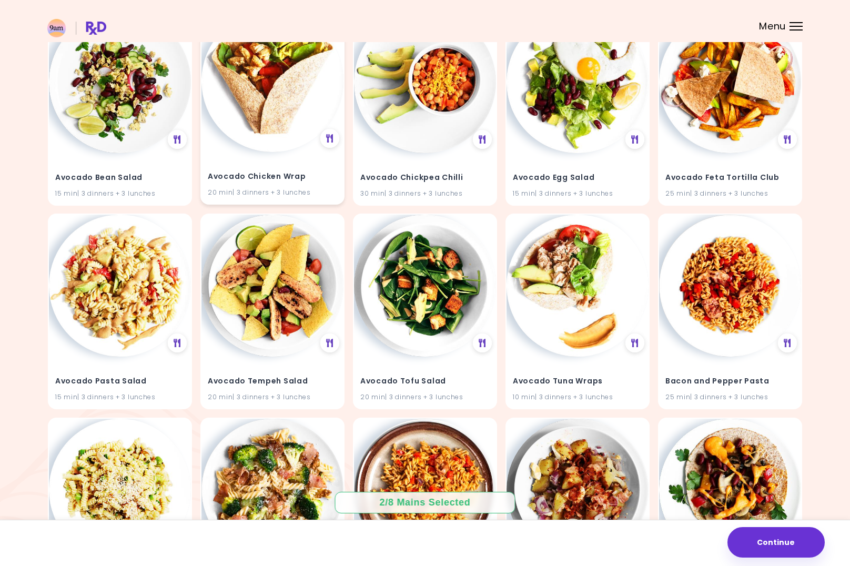
scroll to position [363, 0]
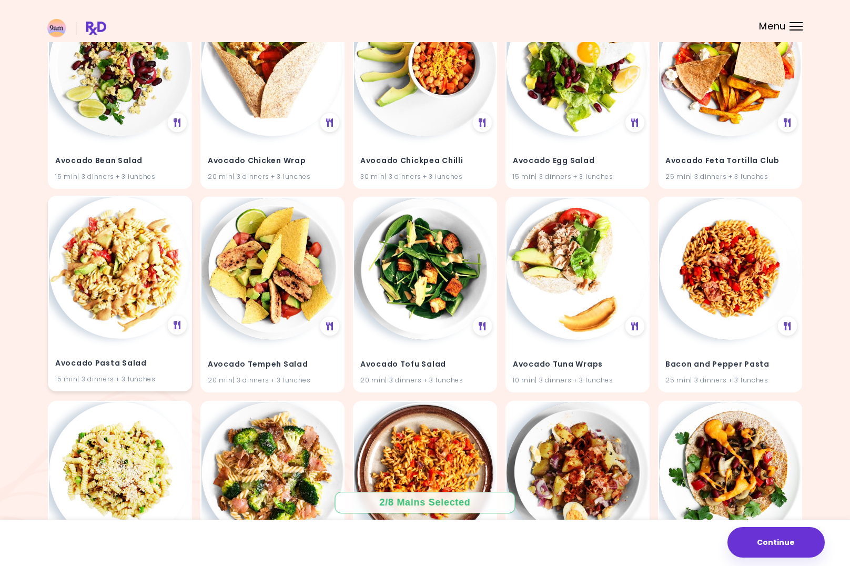
click at [139, 284] on img at bounding box center [120, 268] width 142 height 142
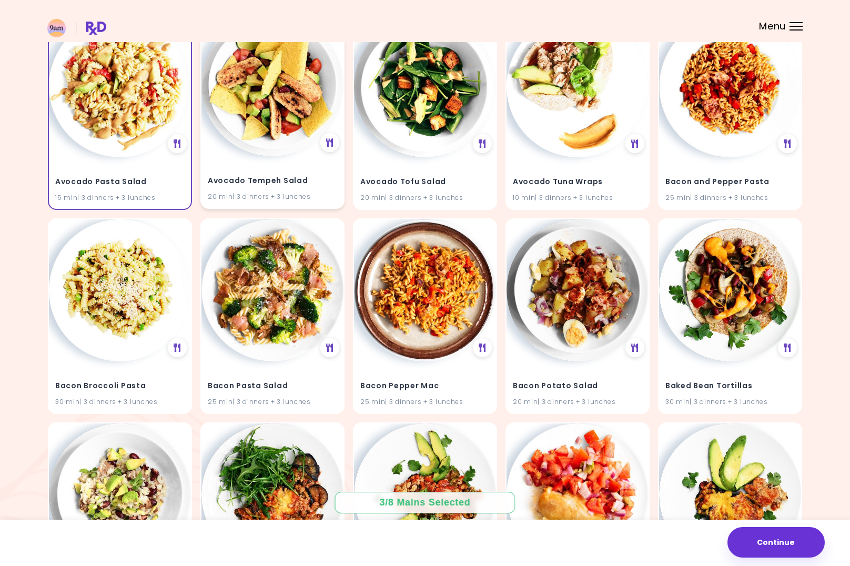
scroll to position [721, 0]
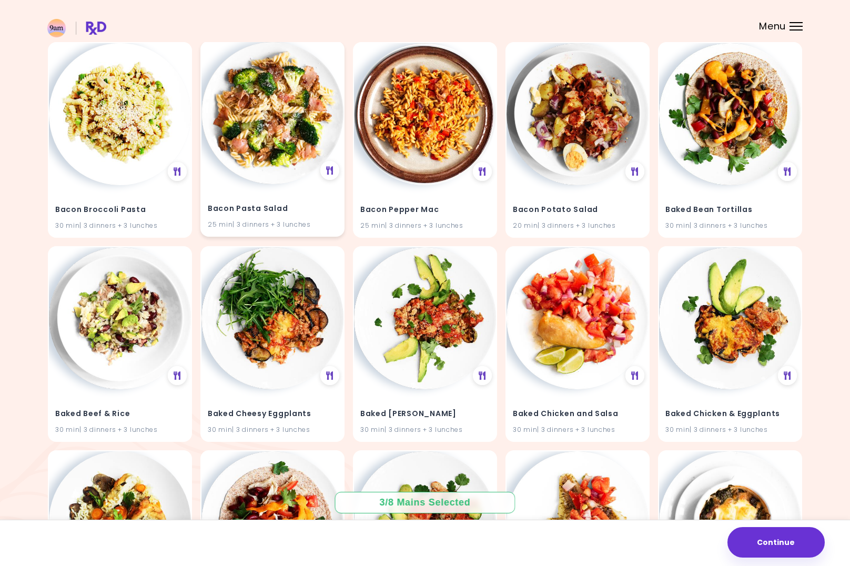
click at [294, 114] on img at bounding box center [273, 113] width 142 height 142
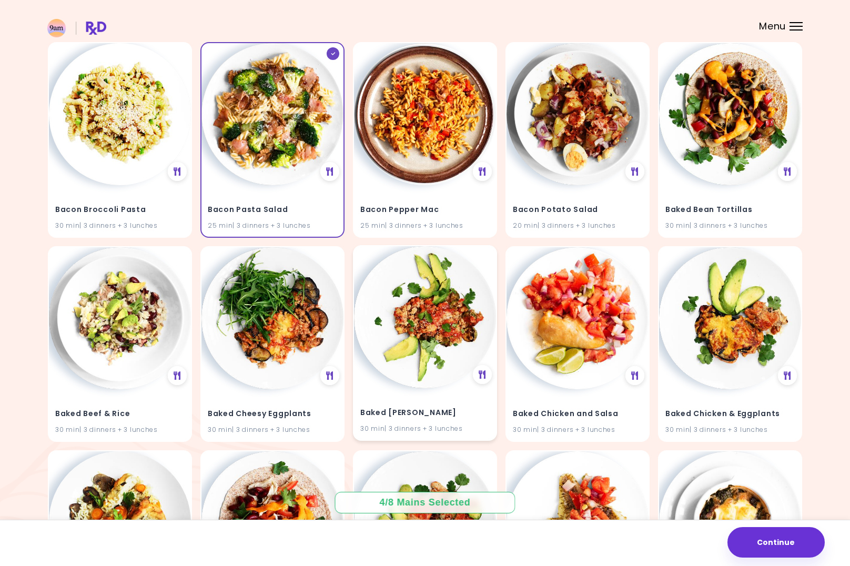
click at [419, 335] on img at bounding box center [425, 317] width 142 height 142
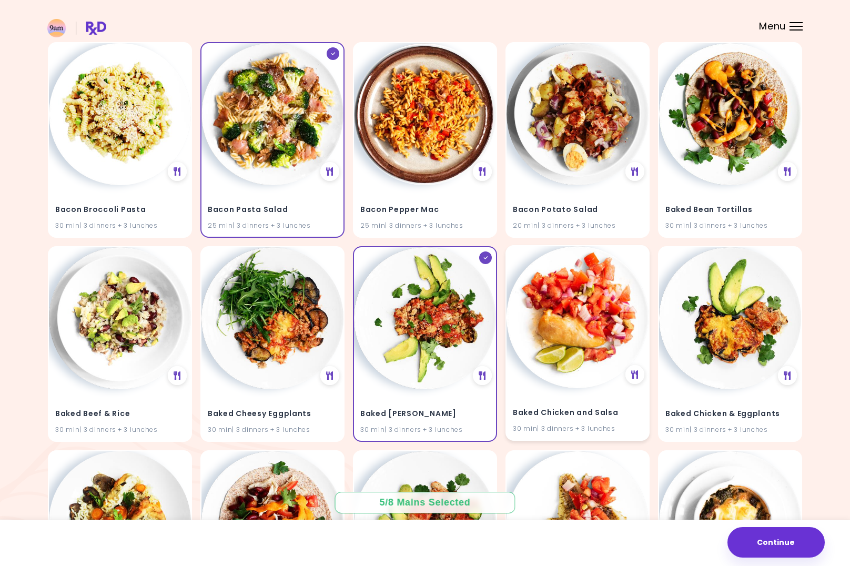
click at [569, 334] on img at bounding box center [578, 317] width 142 height 142
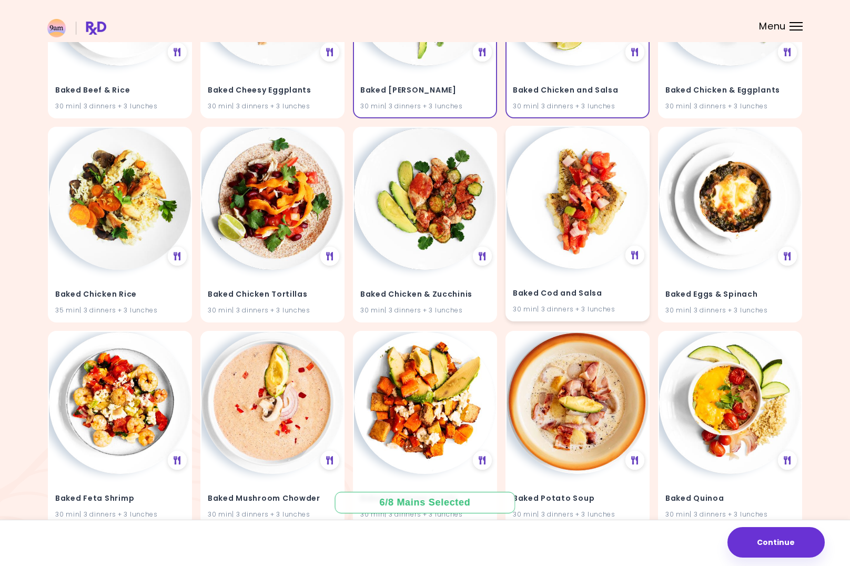
scroll to position [1058, 0]
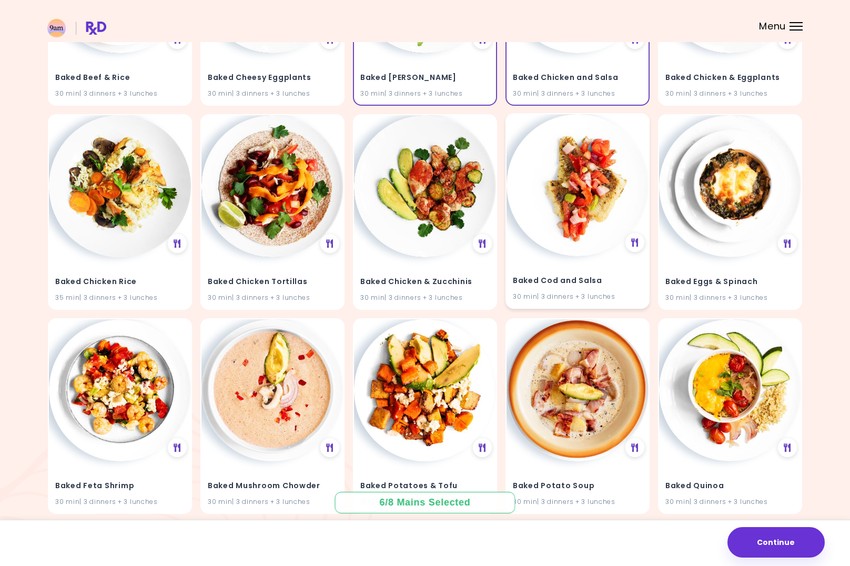
click at [552, 292] on div "30 min | 3 dinners + 3 lunches" at bounding box center [577, 297] width 129 height 10
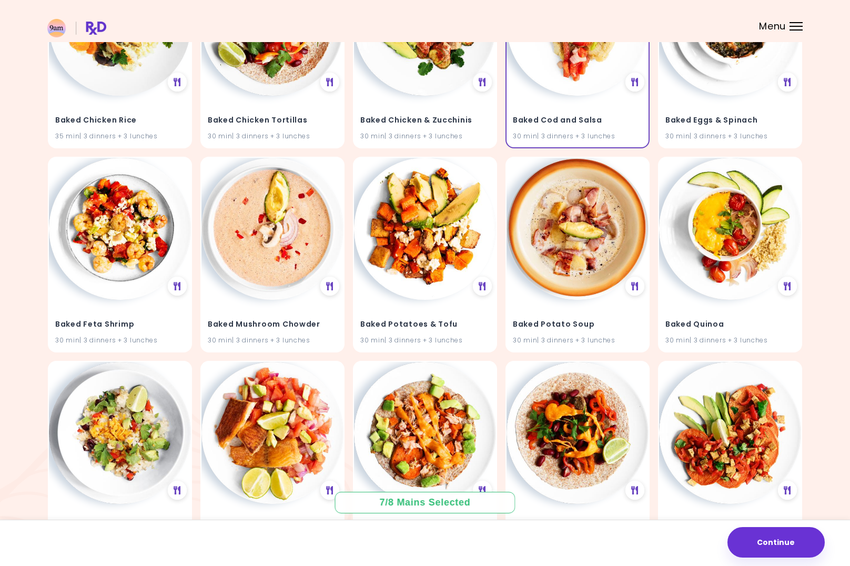
scroll to position [1231, 0]
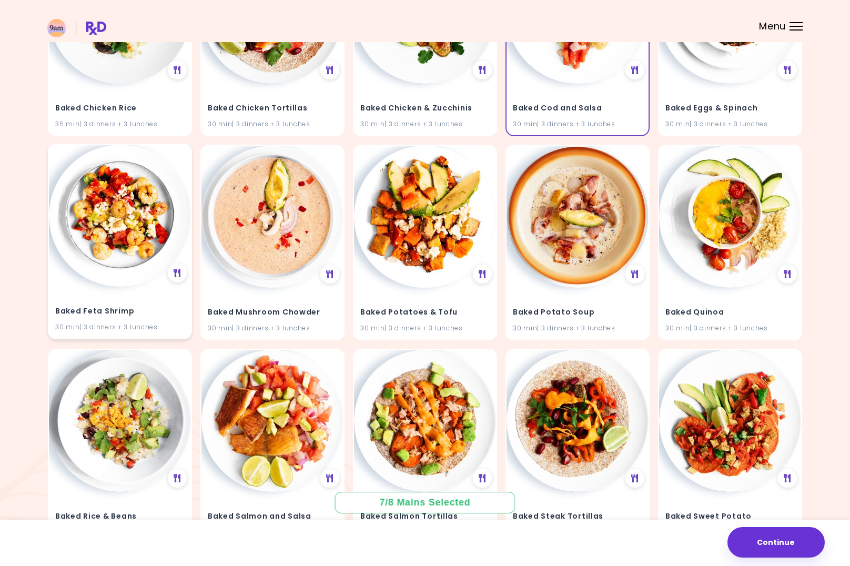
click at [120, 206] on img at bounding box center [120, 216] width 142 height 142
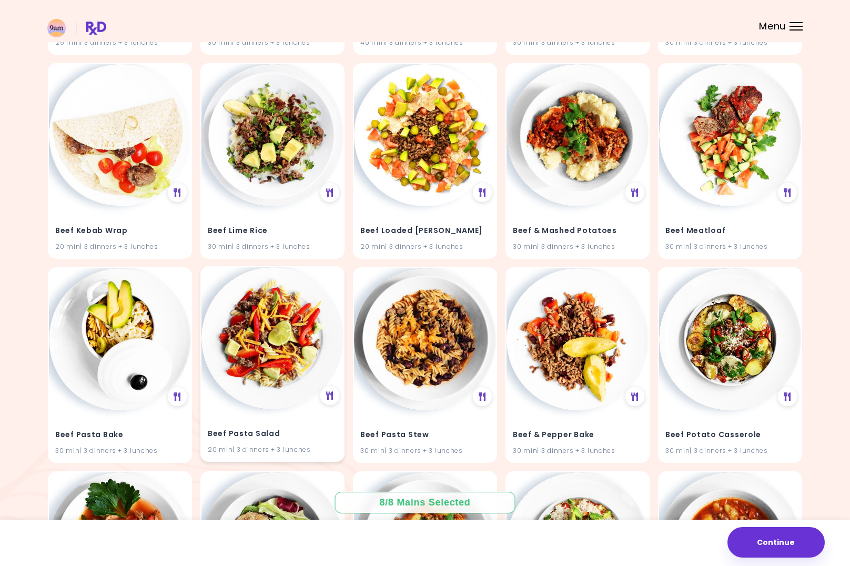
scroll to position [3761, 0]
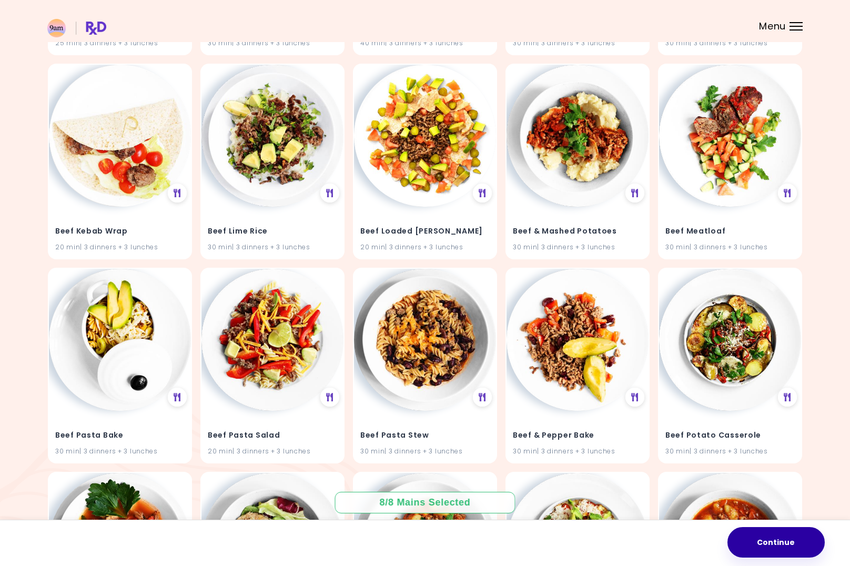
click at [807, 547] on button "Continue" at bounding box center [776, 542] width 97 height 31
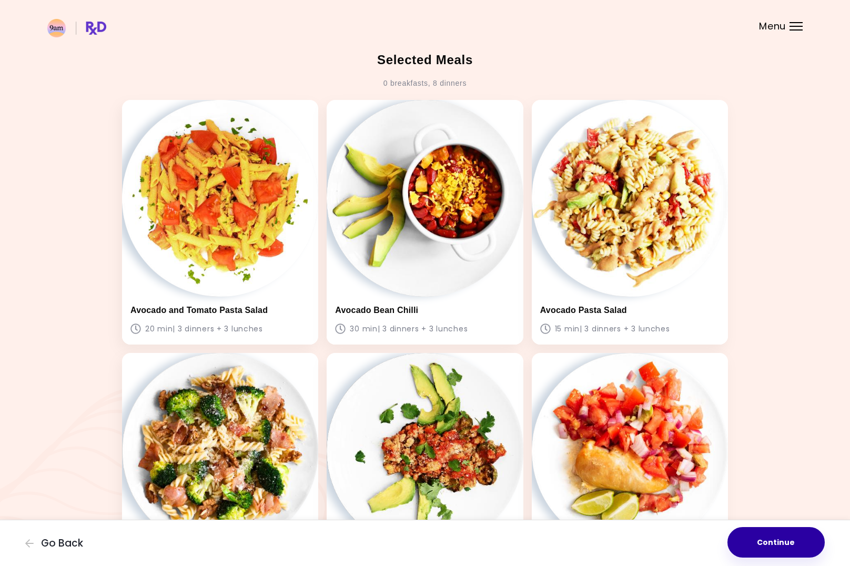
click at [776, 542] on button "Continue" at bounding box center [776, 542] width 97 height 31
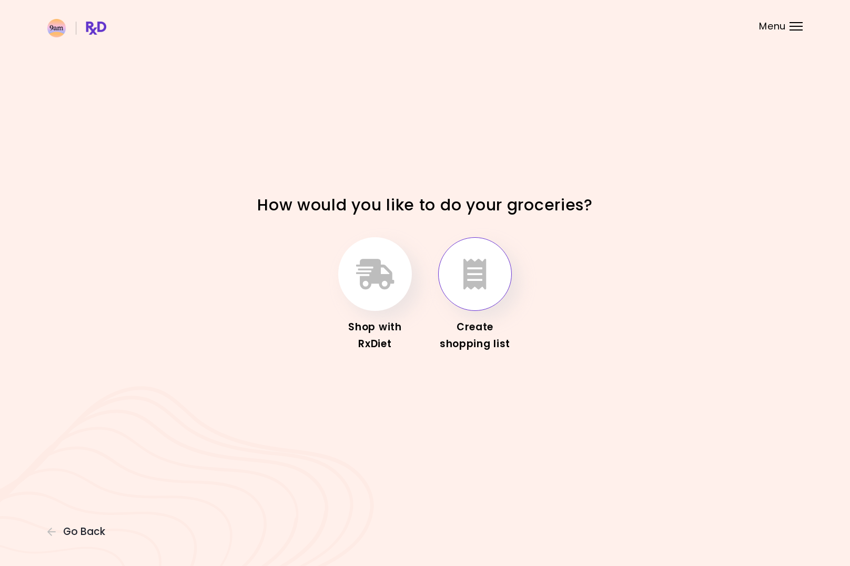
click at [470, 257] on button "button" at bounding box center [475, 274] width 74 height 74
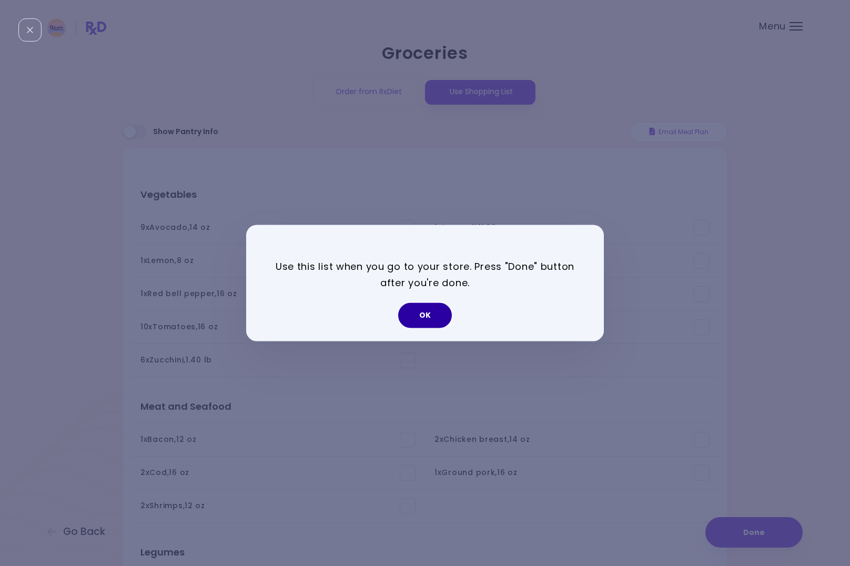
click at [435, 318] on button "OK" at bounding box center [425, 315] width 54 height 25
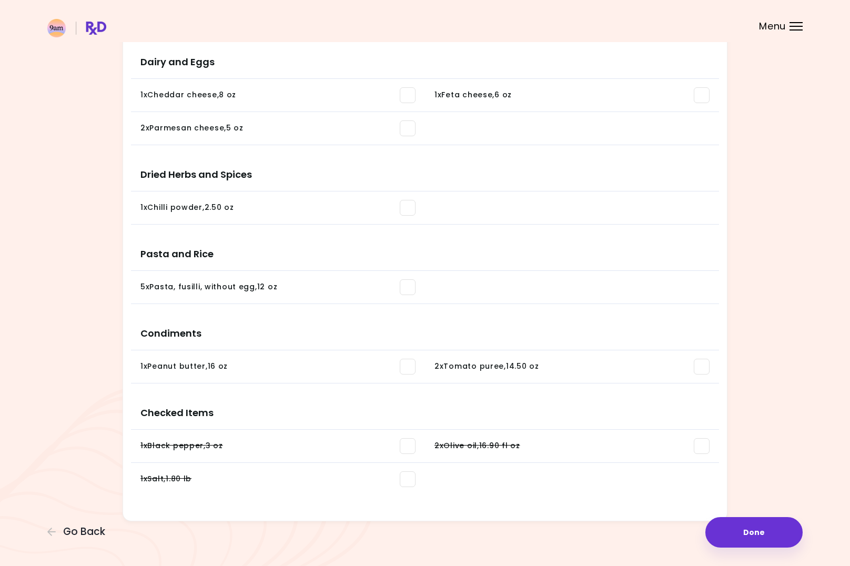
scroll to position [569, 0]
click at [759, 526] on button "Done" at bounding box center [754, 532] width 97 height 31
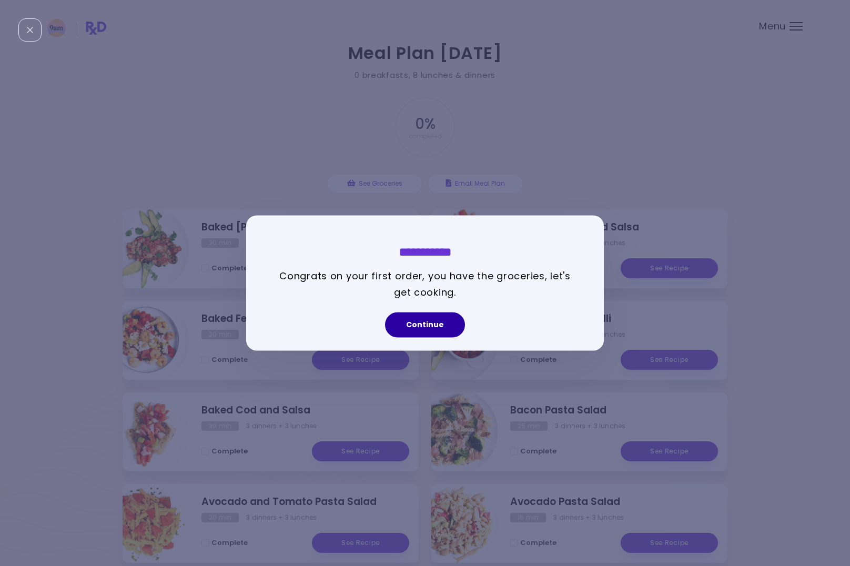
click at [423, 328] on button "Continue" at bounding box center [425, 325] width 80 height 25
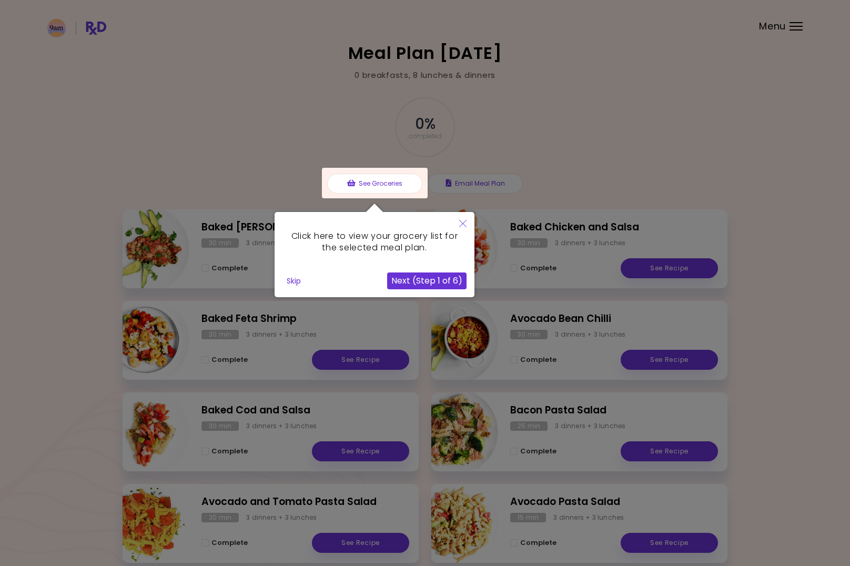
click at [436, 277] on button "Next (Step 1 of 6)" at bounding box center [426, 281] width 79 height 17
